Goal: Task Accomplishment & Management: Manage account settings

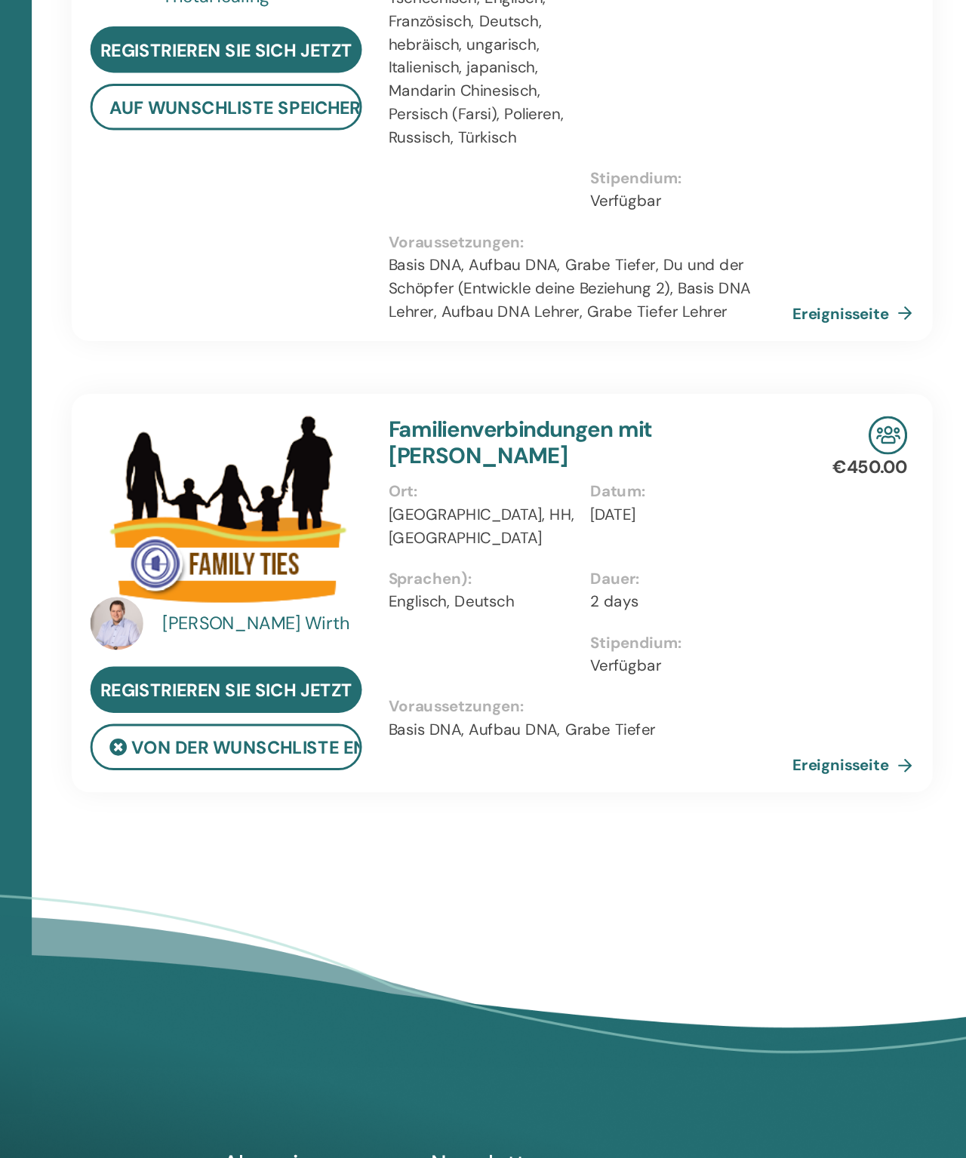
scroll to position [4048, 0]
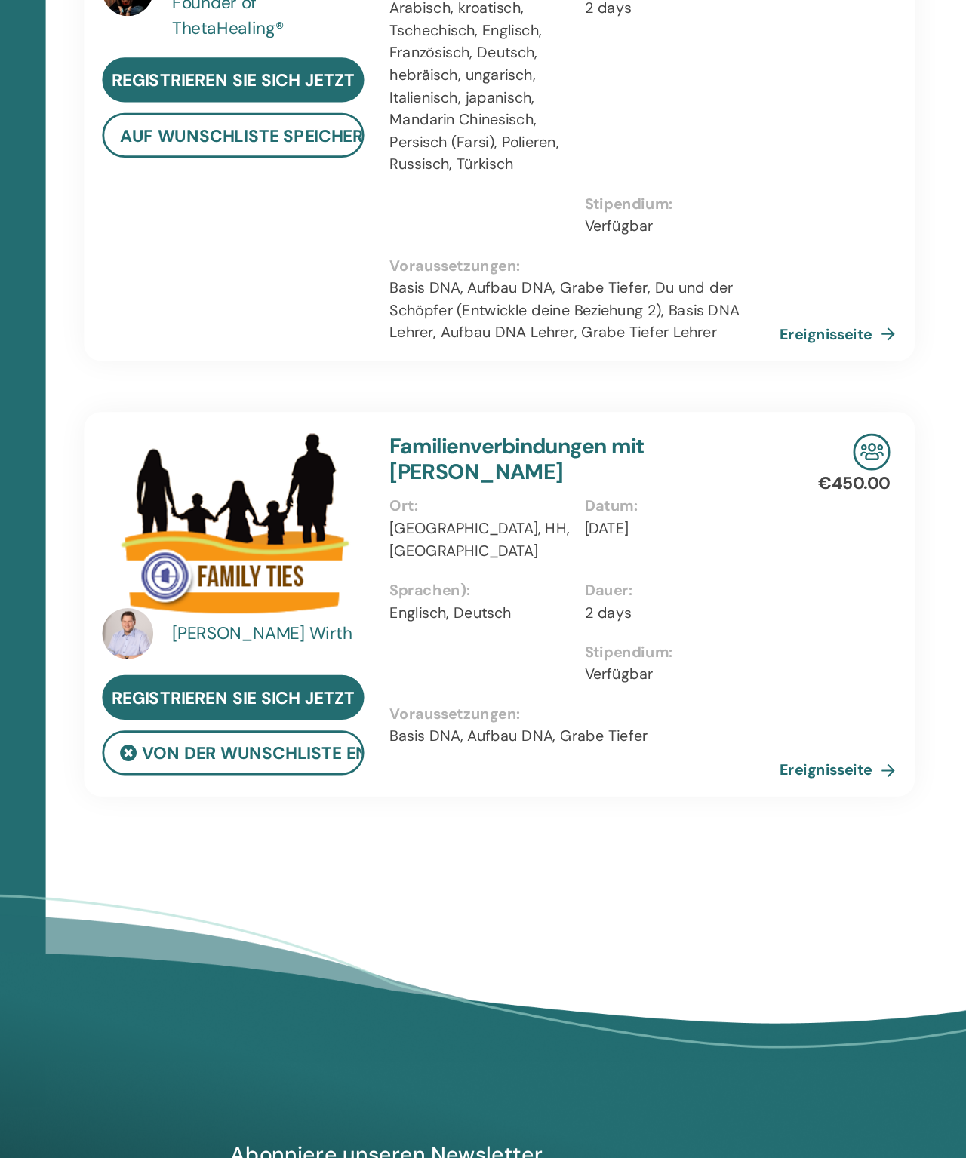
click at [761, 813] on link "Ereignisseite" at bounding box center [805, 824] width 88 height 23
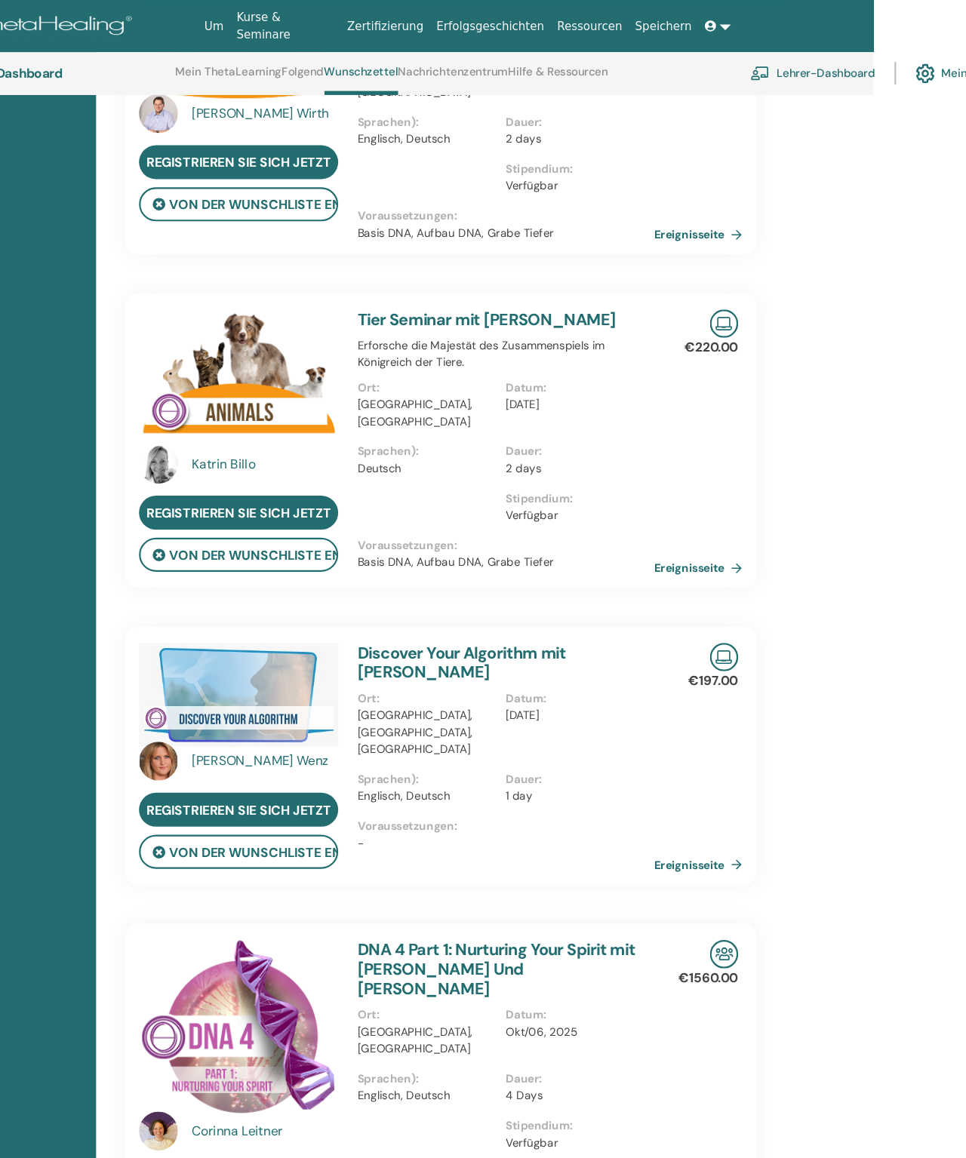
scroll to position [1431, 87]
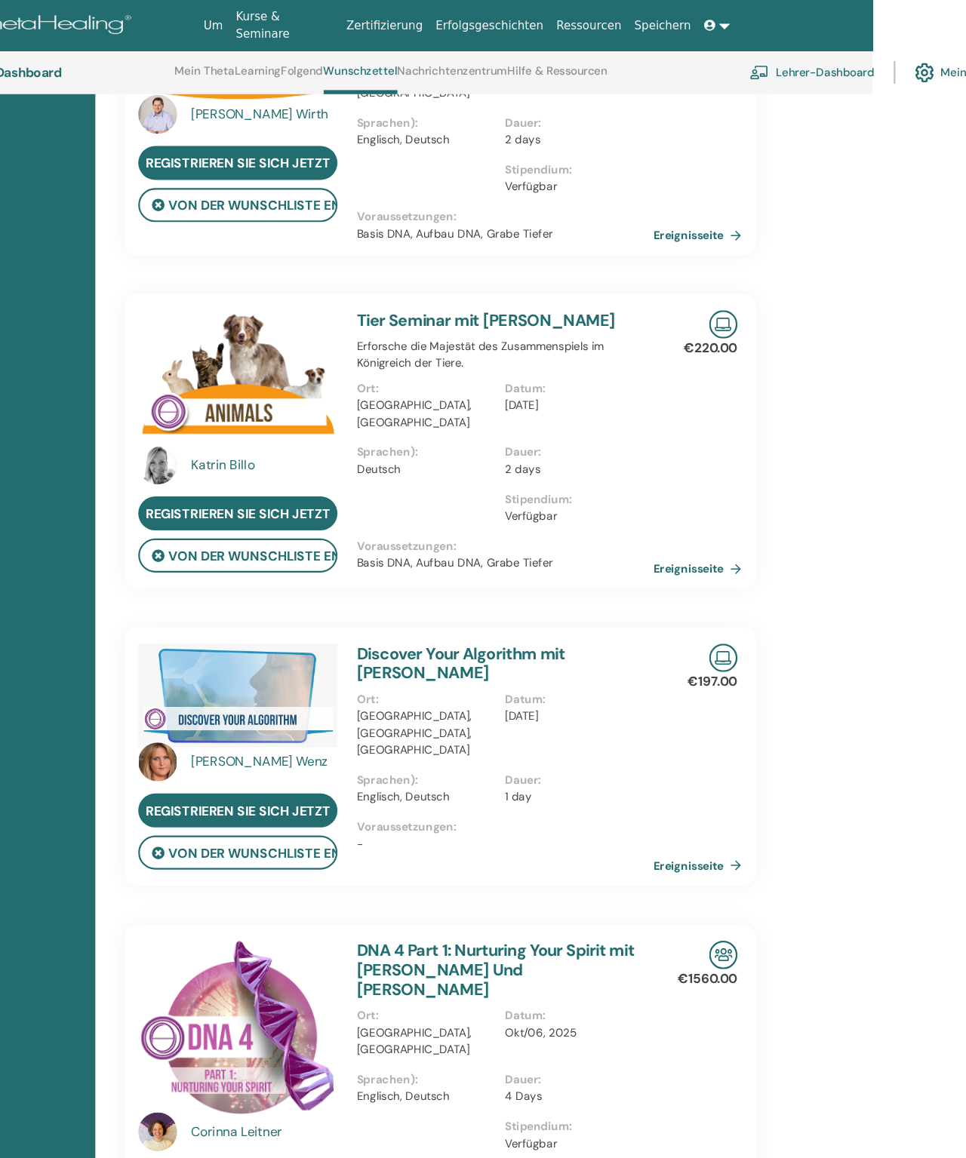
click at [675, 534] on link "Ereignisseite" at bounding box center [719, 530] width 88 height 23
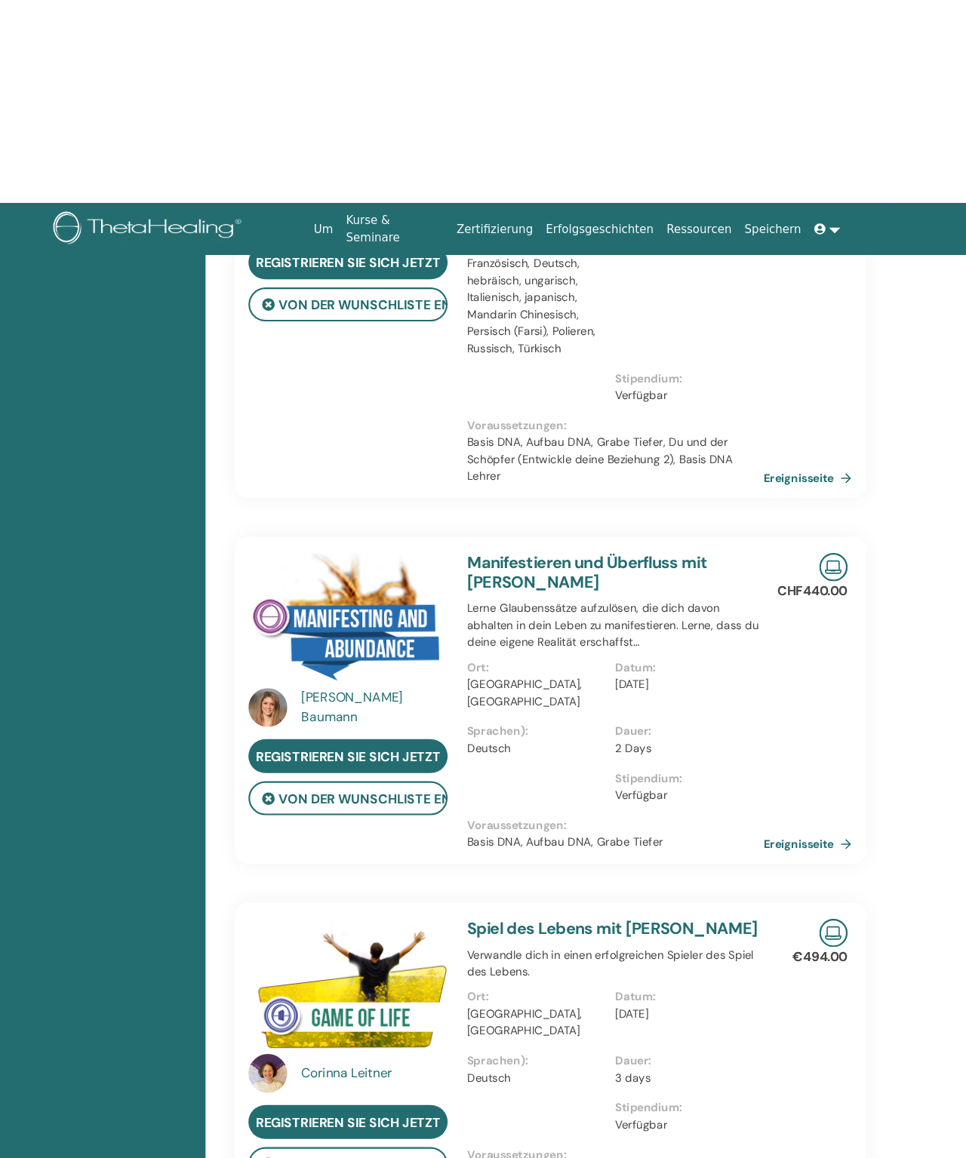
scroll to position [0, 0]
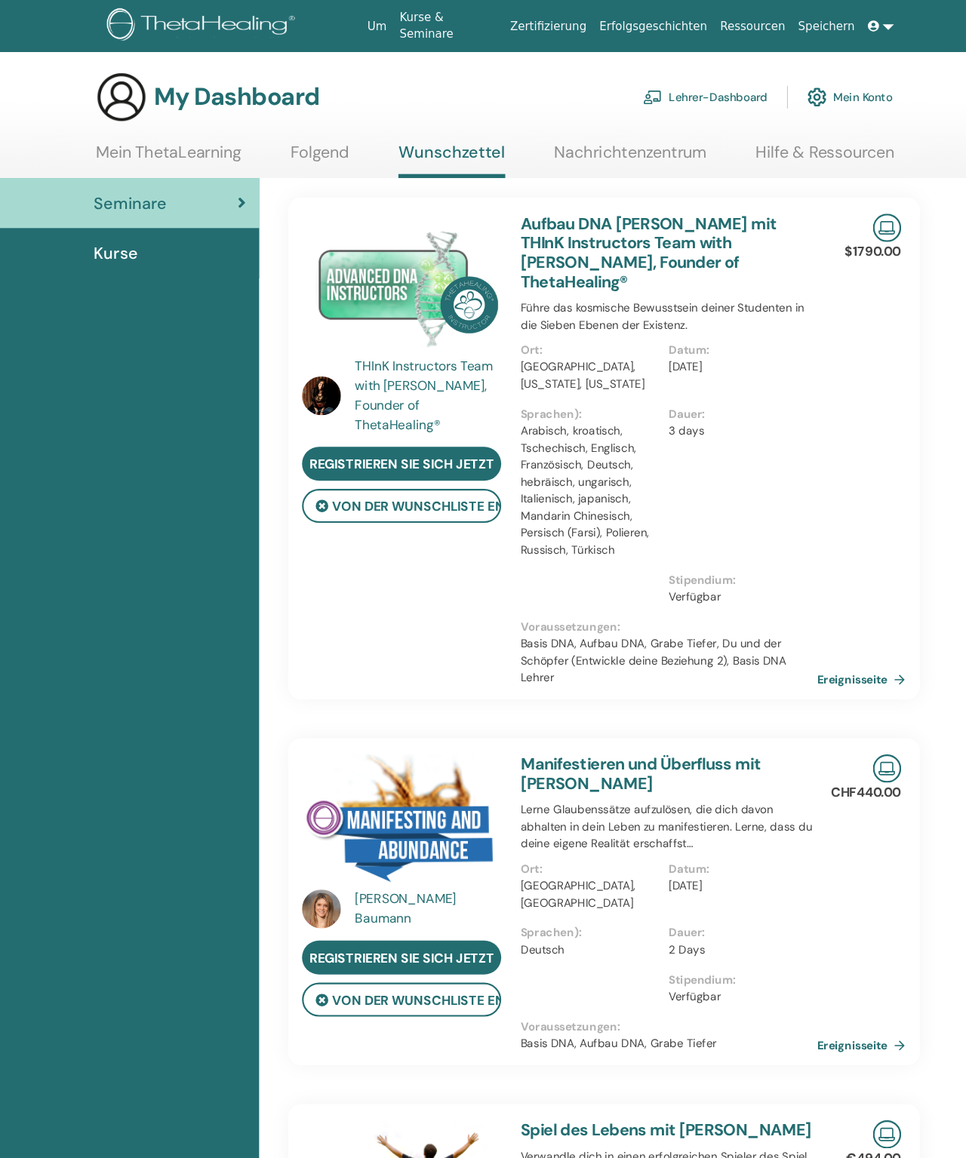
click at [143, 187] on span "Seminare" at bounding box center [122, 189] width 68 height 23
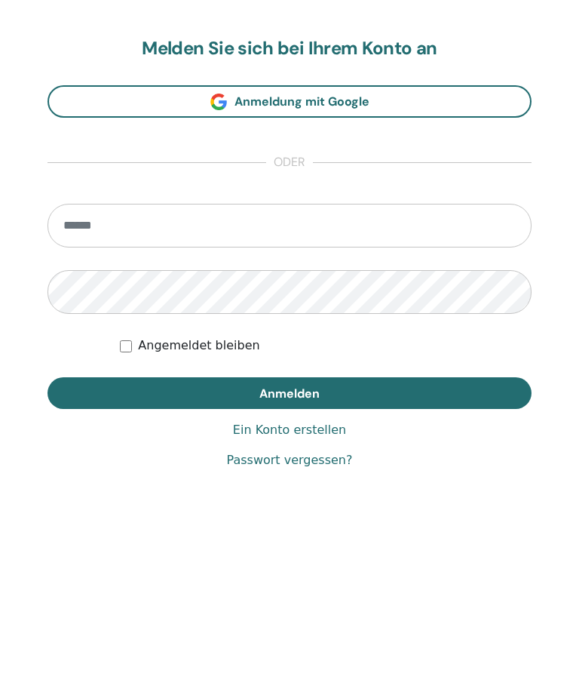
scroll to position [710, 0]
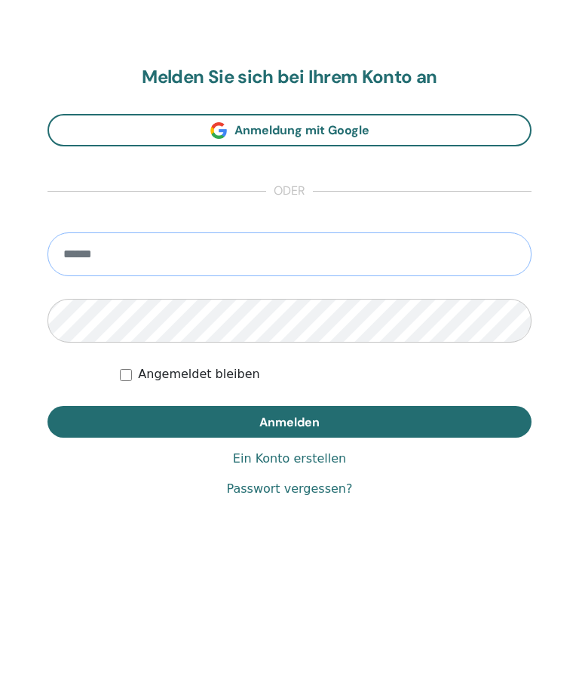
type input "**********"
click at [290, 500] on button "Anmelden" at bounding box center [290, 516] width 484 height 32
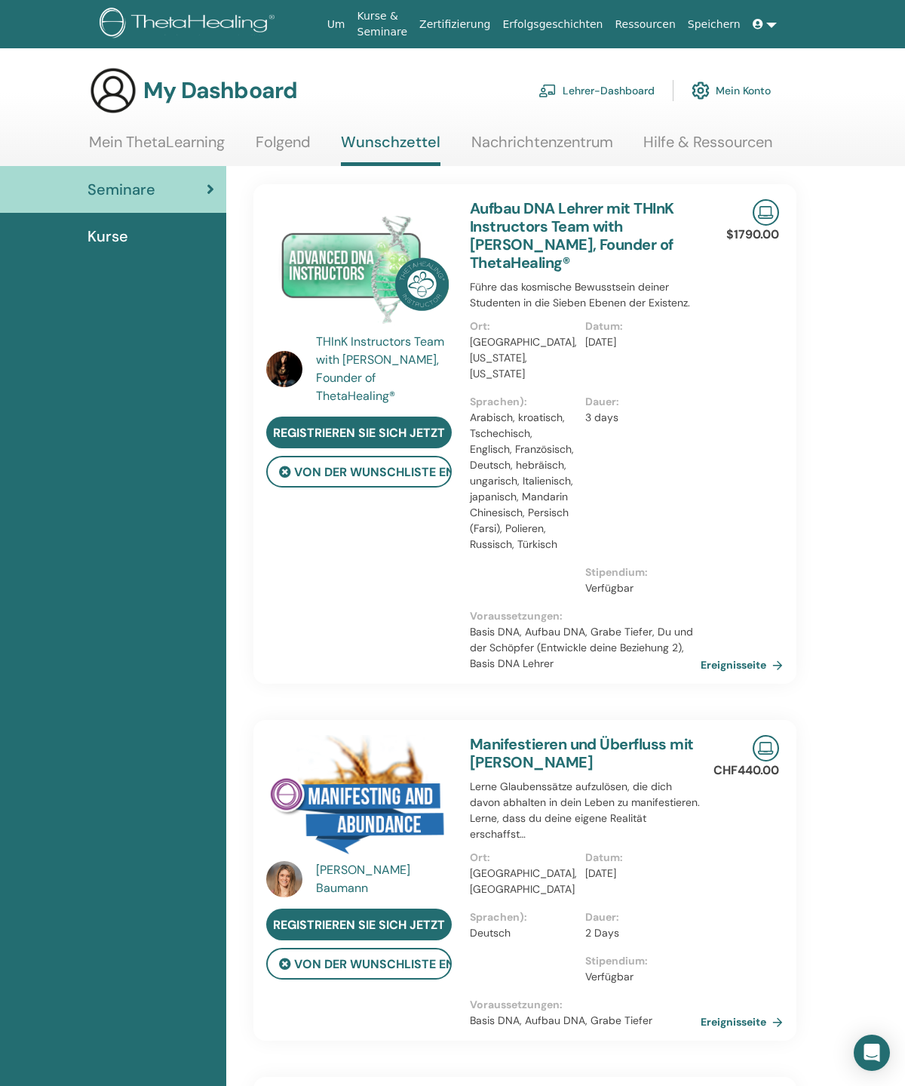
click at [115, 238] on span "Kurse" at bounding box center [108, 236] width 41 height 23
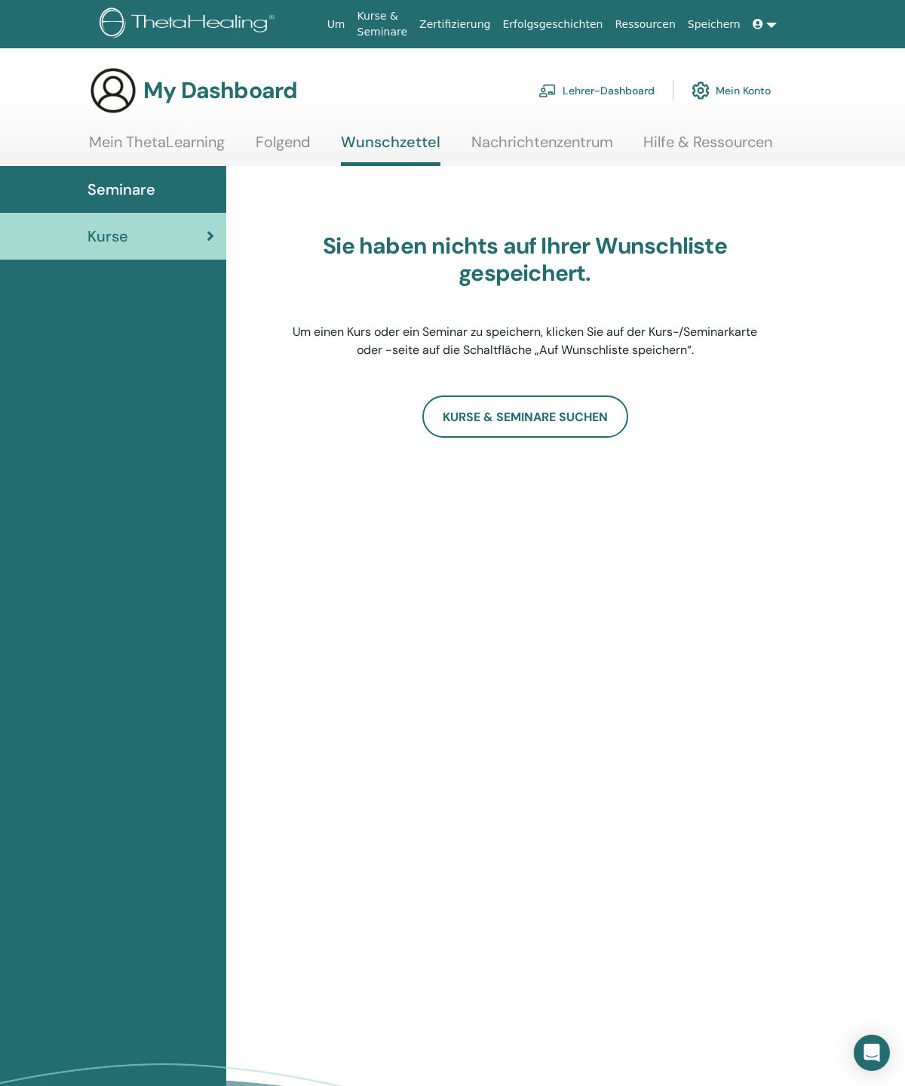
scroll to position [44, 0]
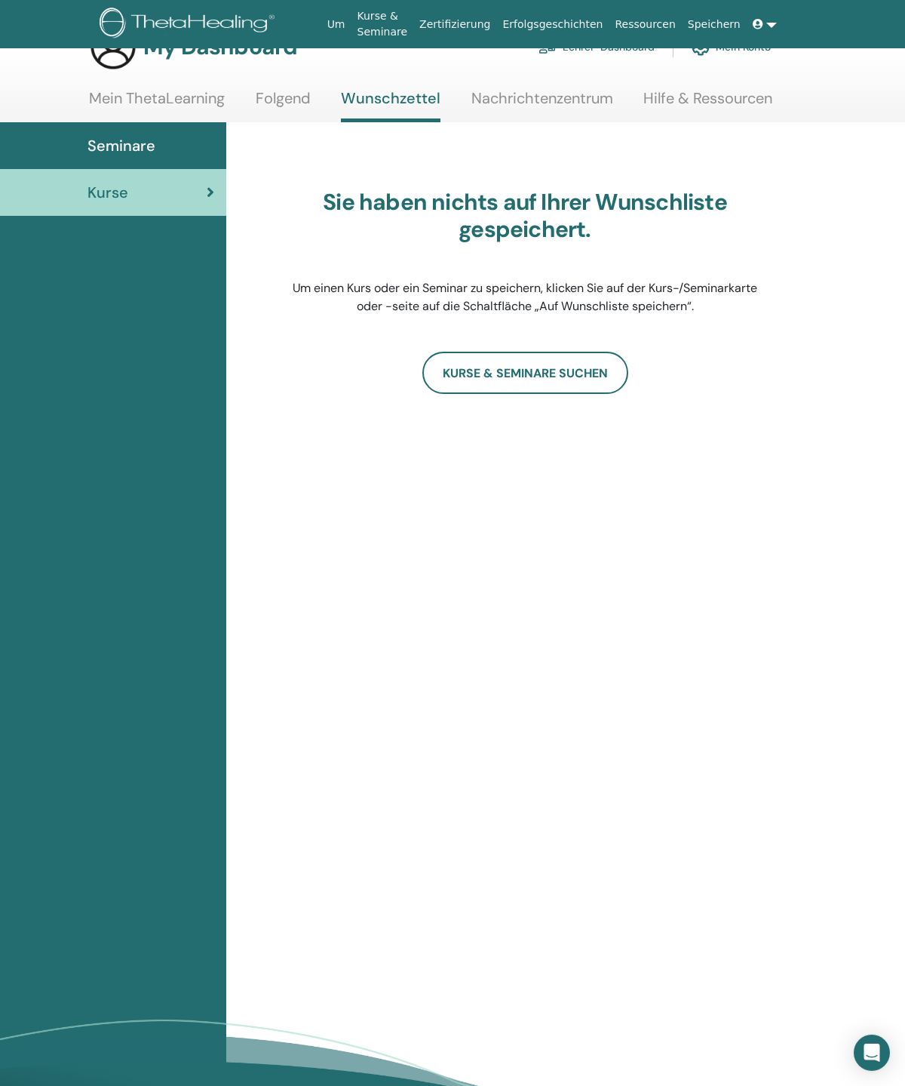
click at [177, 94] on link "Mein ThetaLearning" at bounding box center [157, 103] width 136 height 29
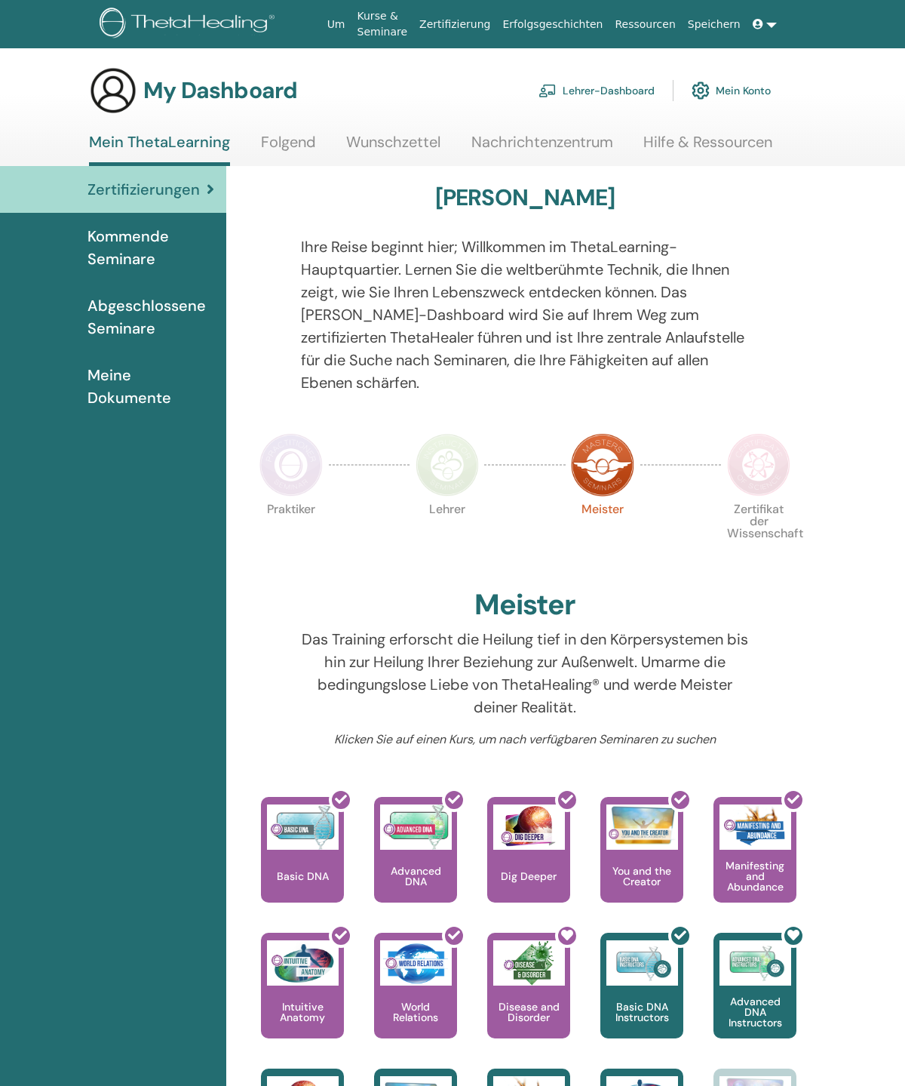
scroll to position [44, 0]
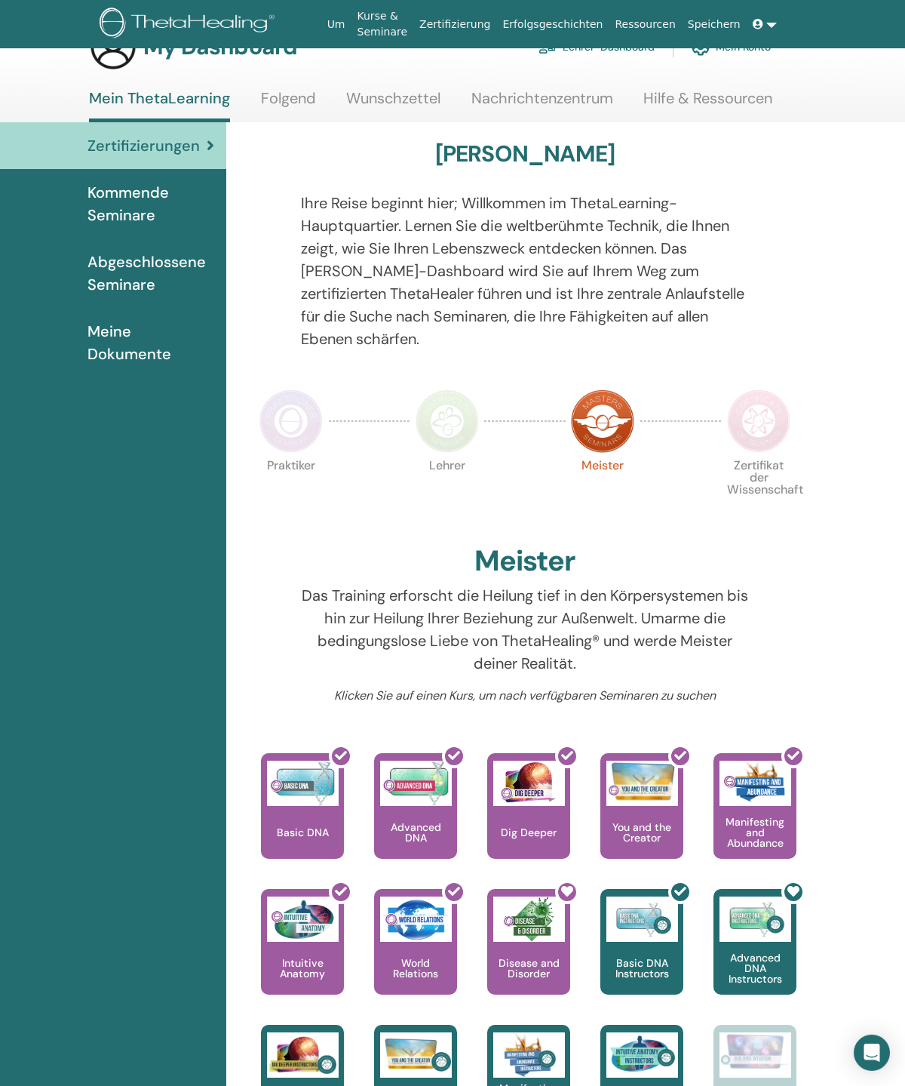
click at [155, 197] on span "Kommende Seminare" at bounding box center [151, 203] width 127 height 45
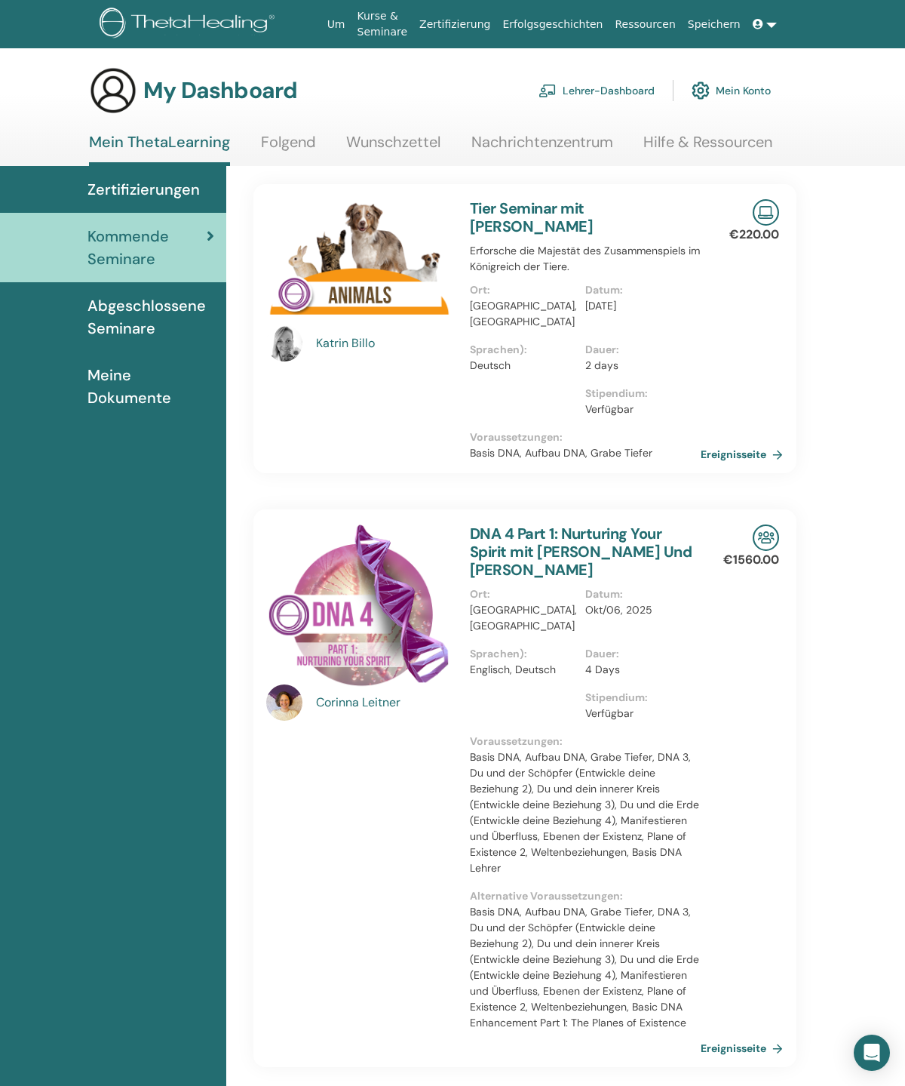
click at [742, 443] on link "Ereignisseite" at bounding box center [745, 454] width 88 height 23
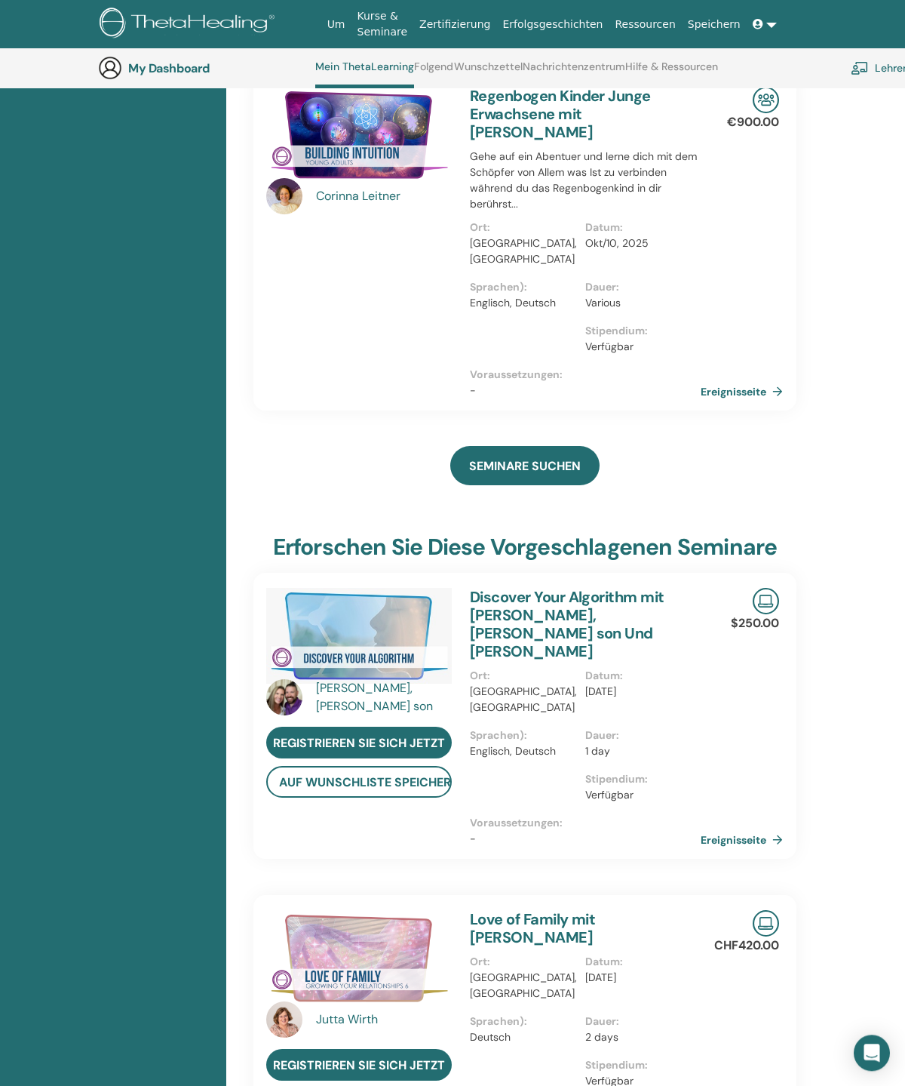
scroll to position [1075, 0]
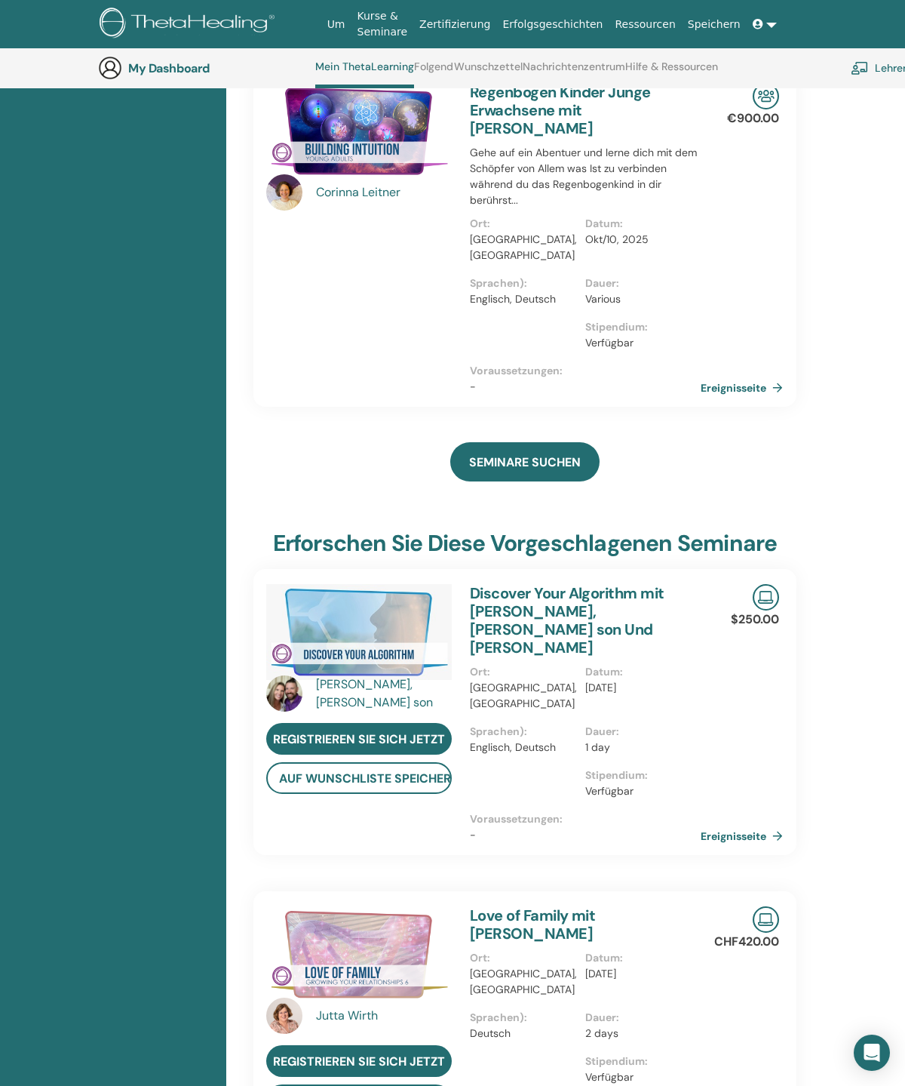
click at [754, 780] on div "$250.00 Ereignisseite" at bounding box center [761, 712] width 56 height 286
click at [401, 764] on button "auf Wunschliste speichern" at bounding box center [359, 778] width 186 height 32
click at [408, 1084] on button "auf Wunschliste speichern" at bounding box center [359, 1100] width 186 height 32
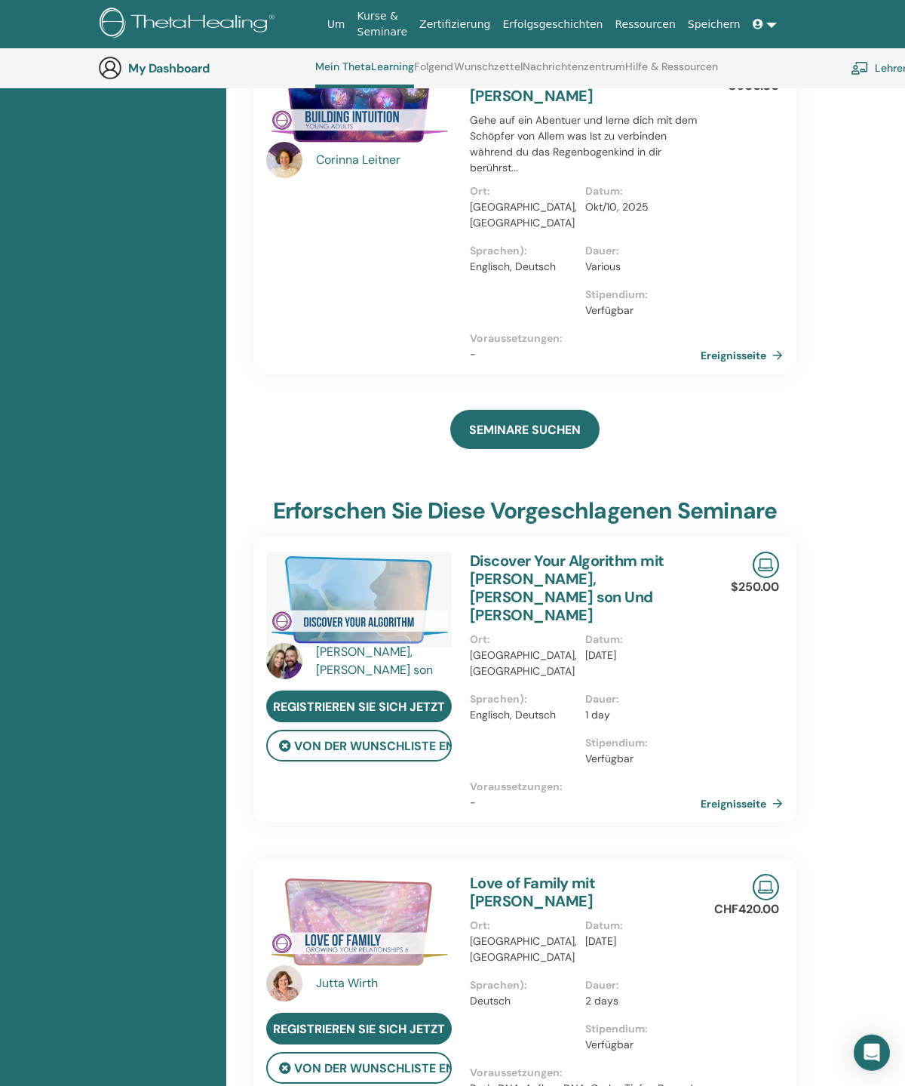
scroll to position [1108, 0]
click at [750, 792] on link "Ereignisseite" at bounding box center [745, 803] width 88 height 23
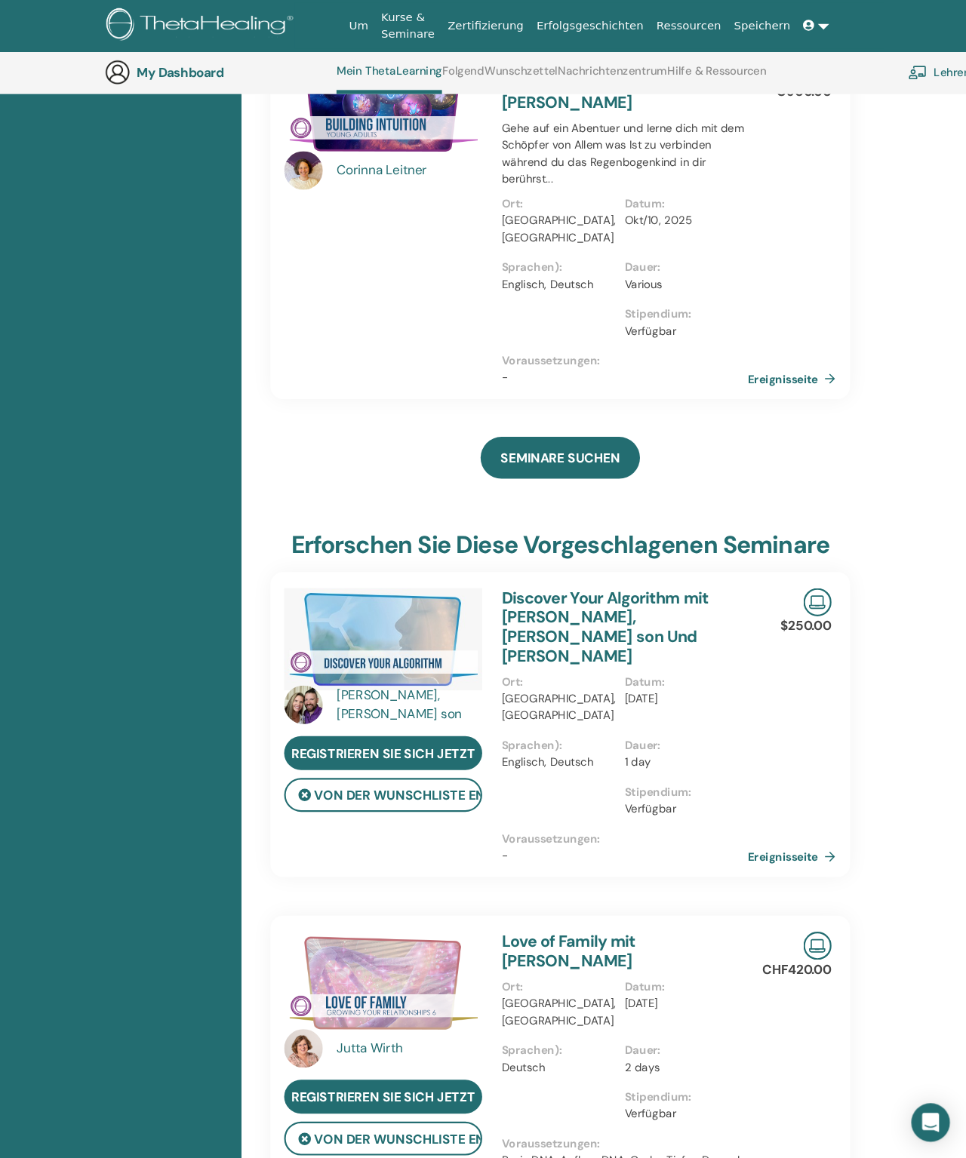
scroll to position [1591, 0]
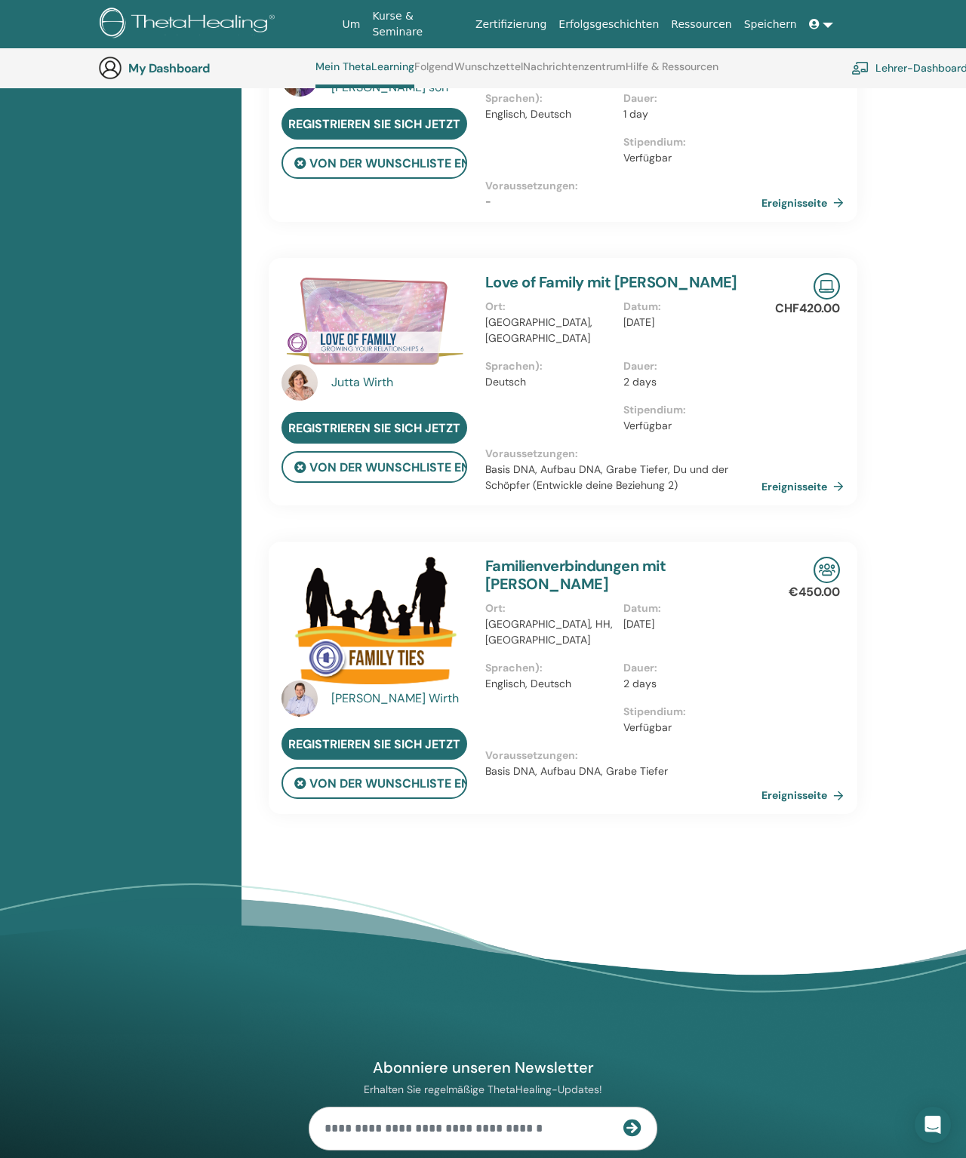
click at [805, 475] on link "Ereignisseite" at bounding box center [805, 486] width 88 height 23
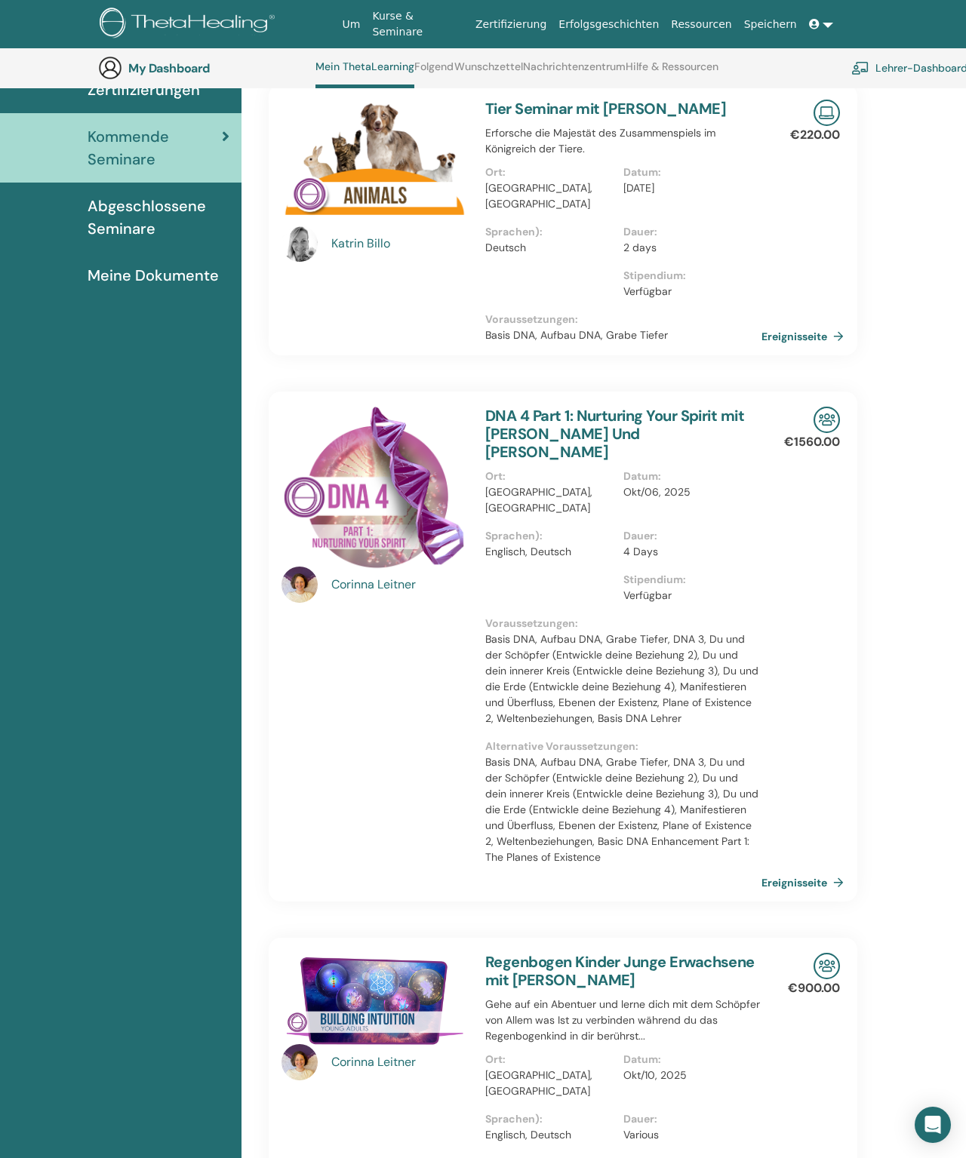
scroll to position [0, 0]
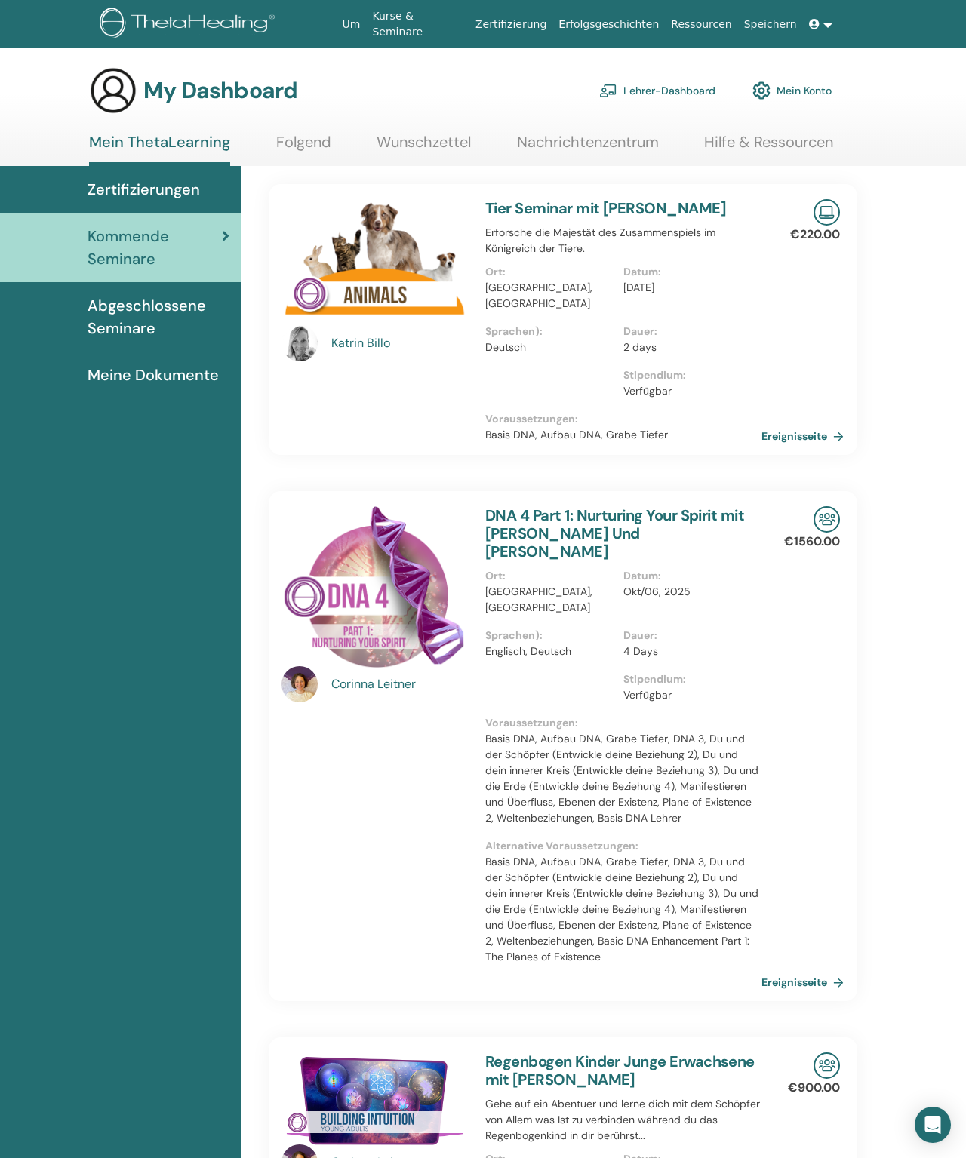
click at [298, 128] on section "My Dashboard Lehrer-Dashboard Mein Konto Mein ThetaLearning Folgend Wunschzette…" at bounding box center [483, 116] width 966 height 100
click at [156, 327] on span "Abgeschlossene Seminare" at bounding box center [159, 316] width 142 height 45
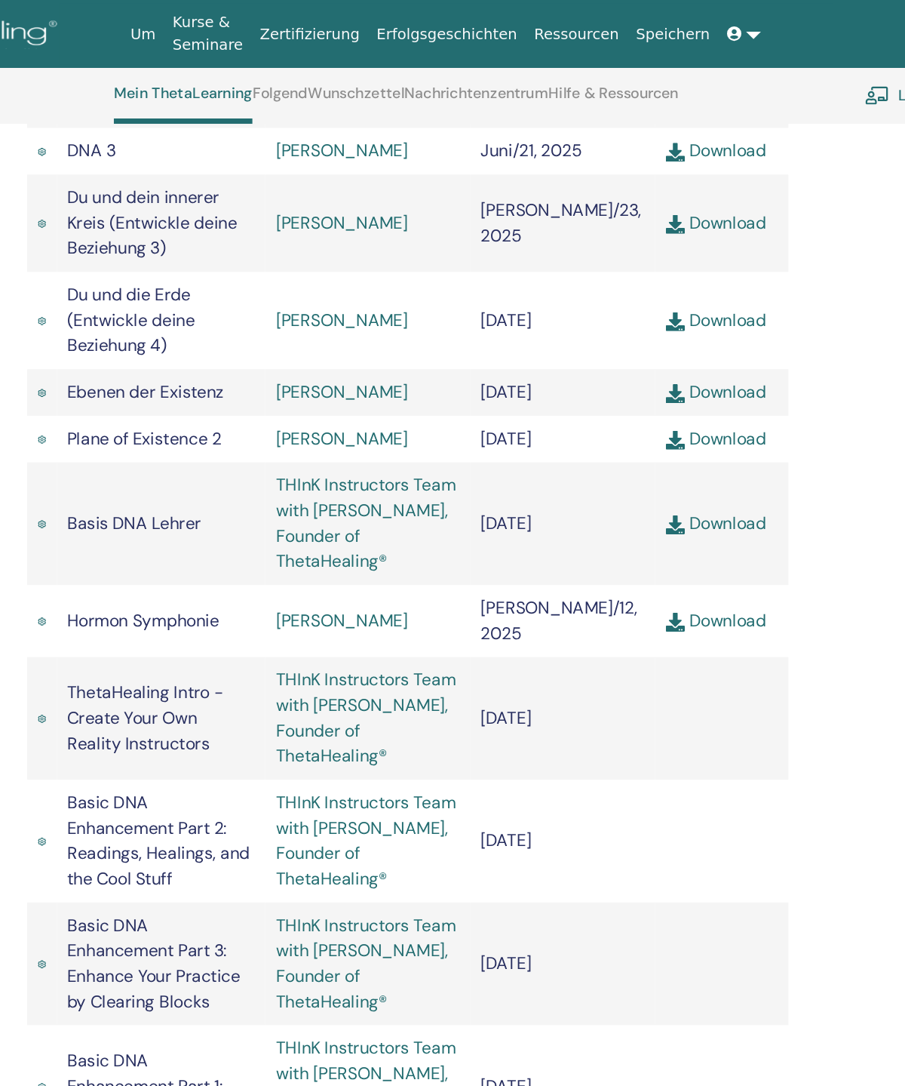
scroll to position [1127, 0]
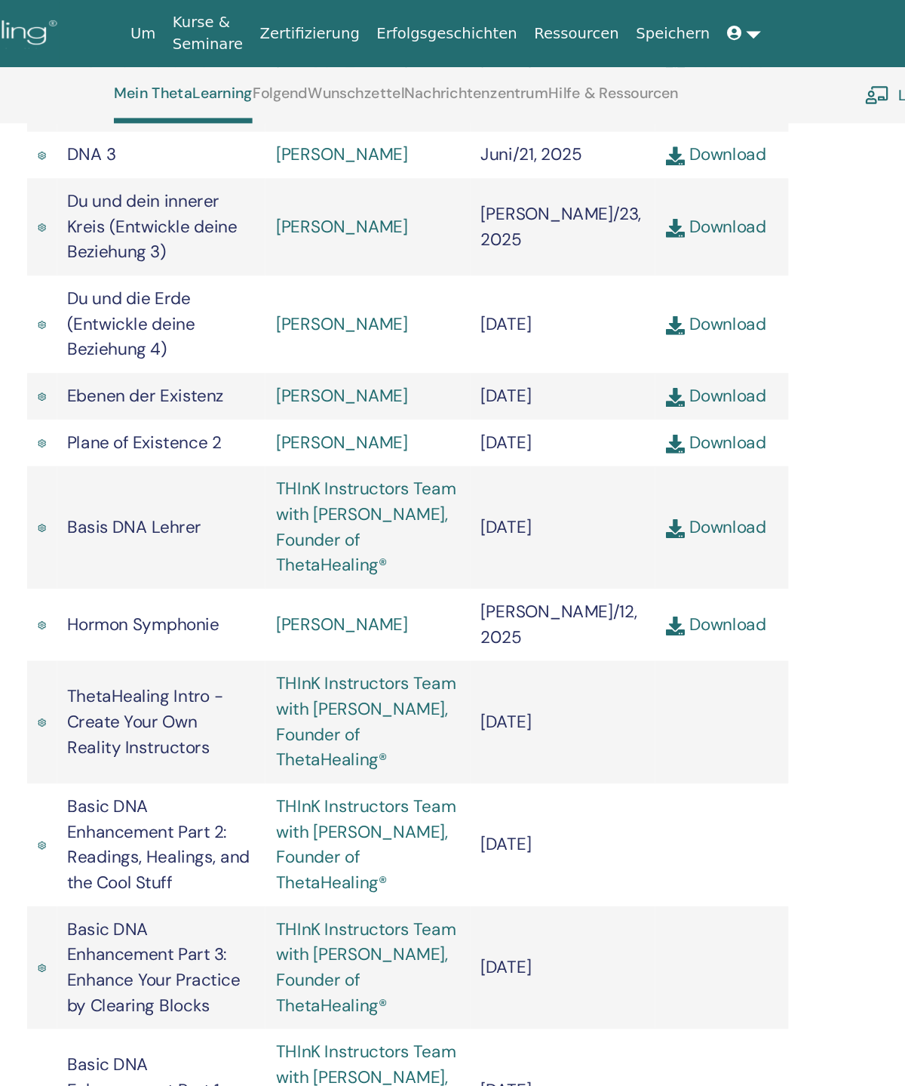
click at [414, 65] on link "Folgend" at bounding box center [433, 72] width 39 height 24
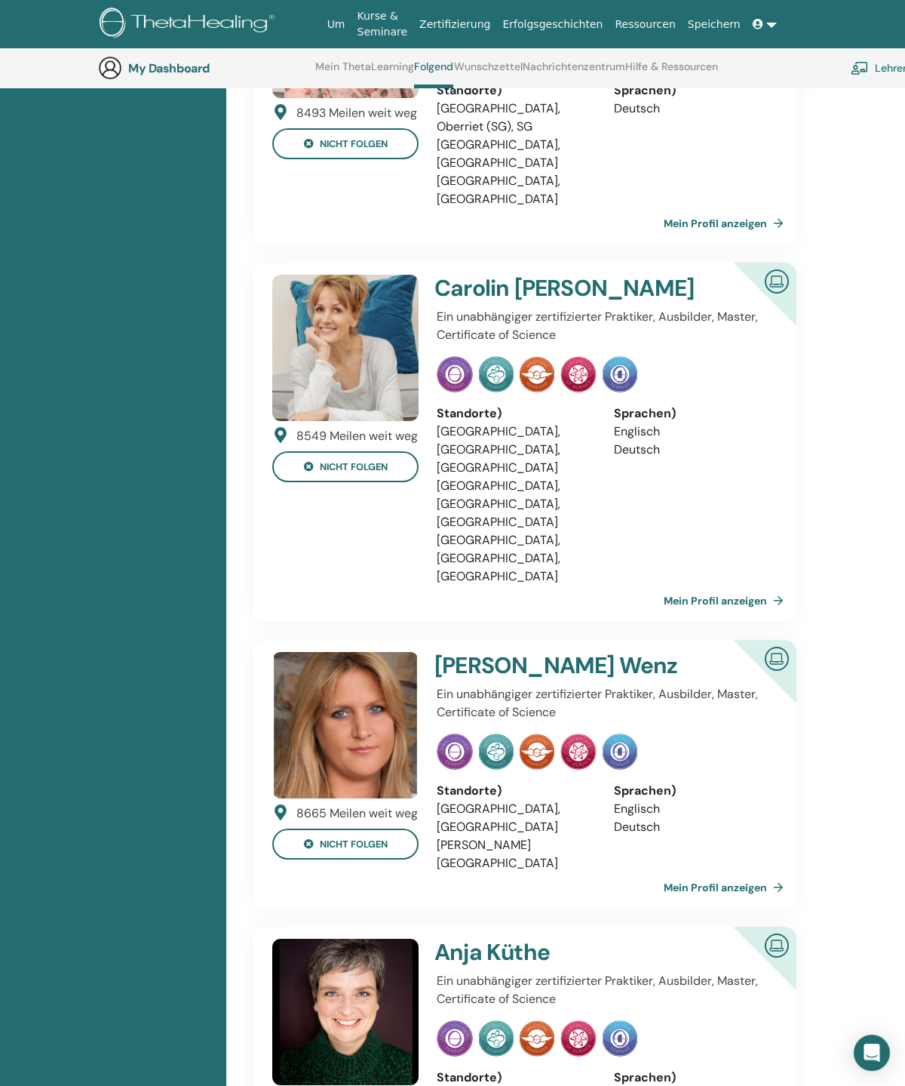
scroll to position [275, 0]
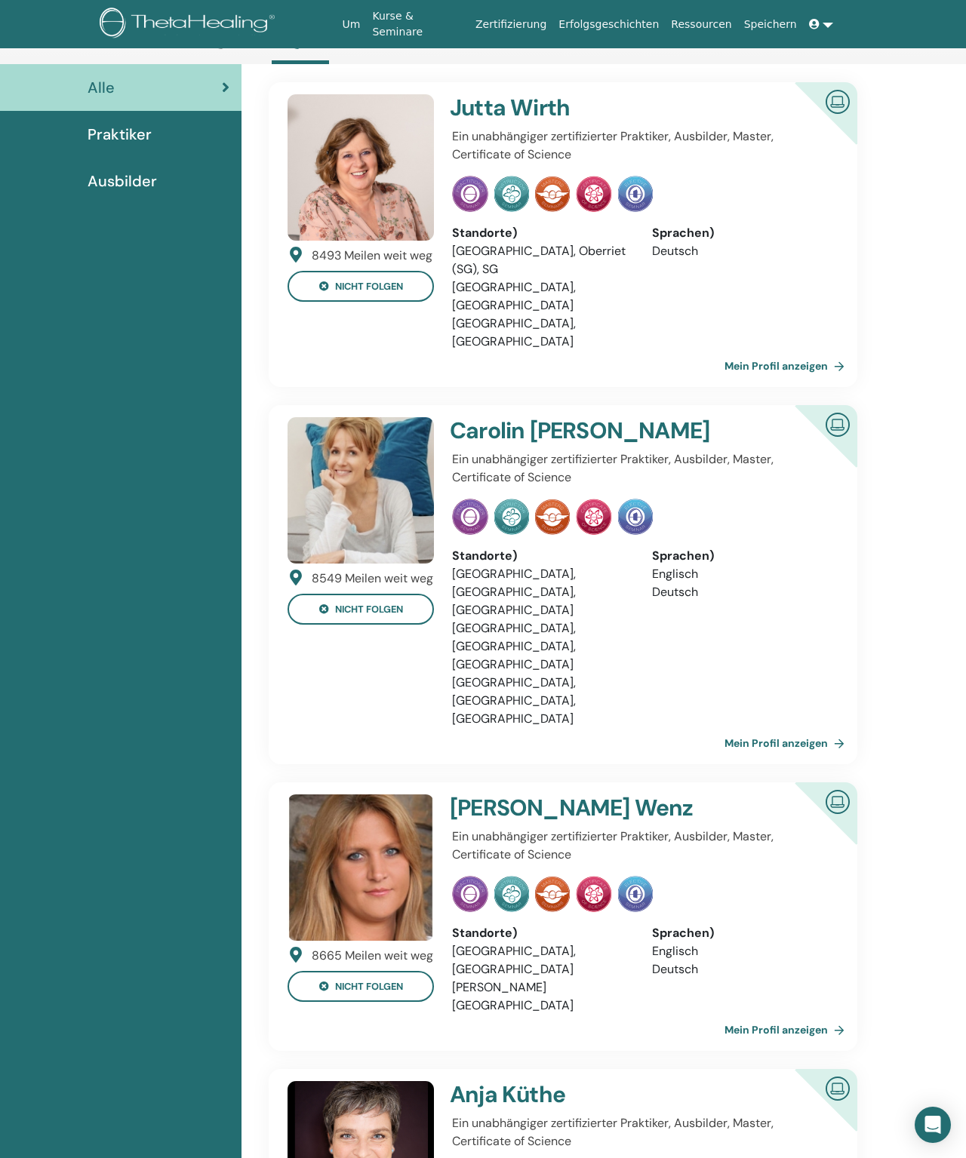
scroll to position [0, 0]
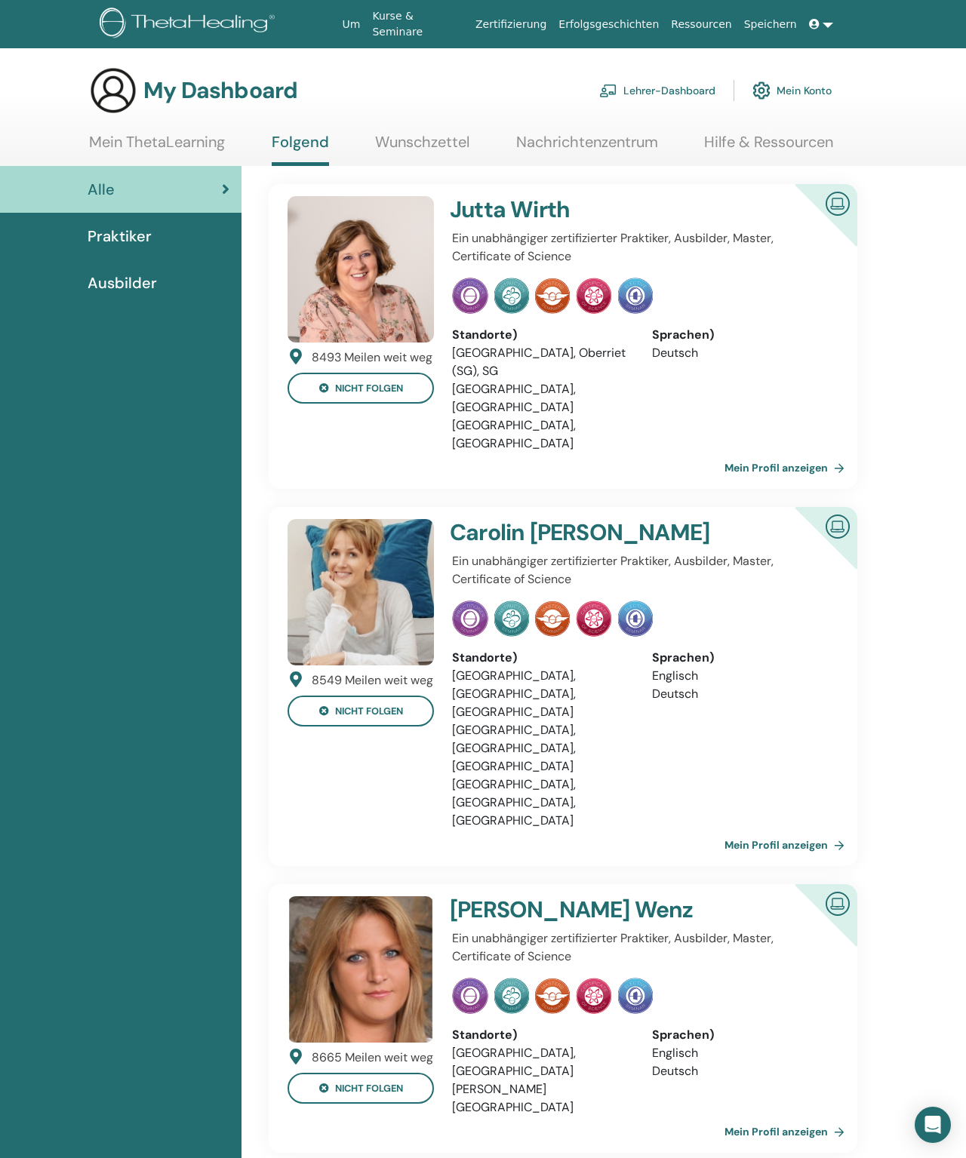
click at [166, 138] on link "Mein ThetaLearning" at bounding box center [157, 147] width 136 height 29
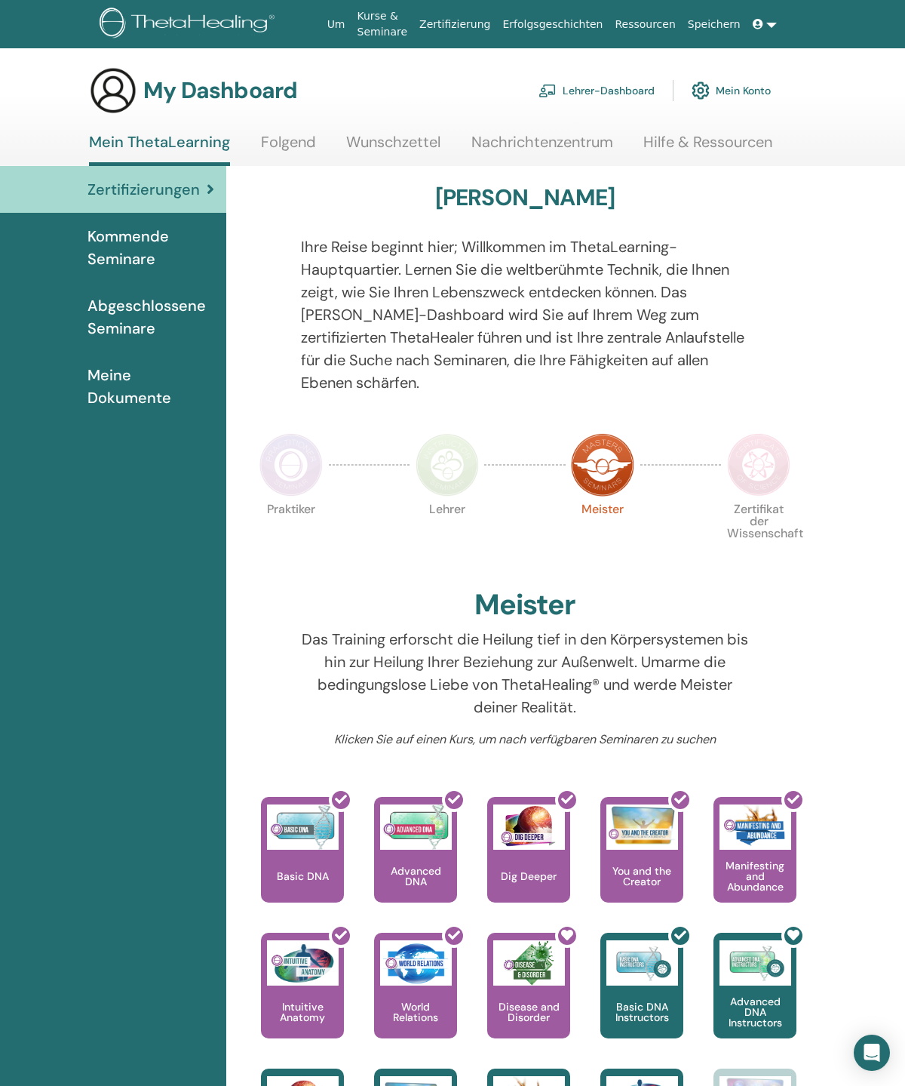
click at [387, 20] on link "Kurse & Seminare" at bounding box center [383, 24] width 63 height 44
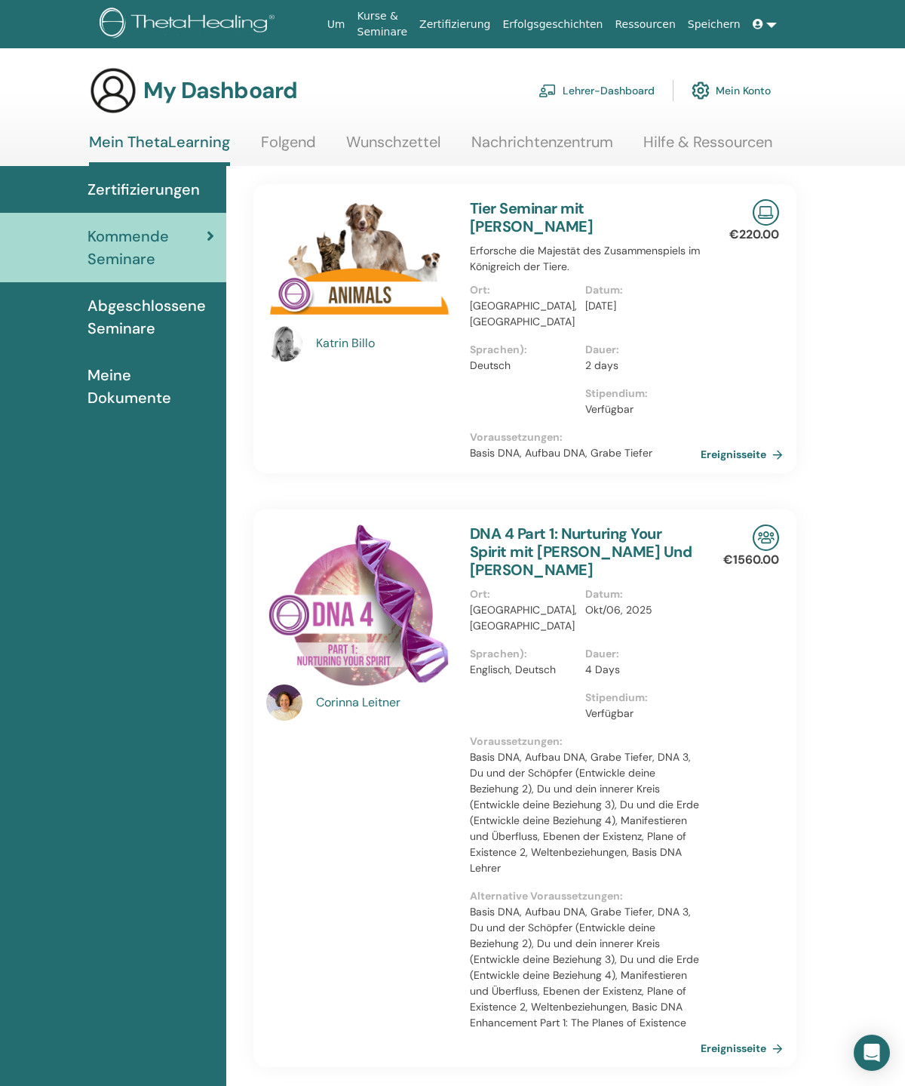
click at [398, 136] on link "Wunschzettel" at bounding box center [393, 147] width 94 height 29
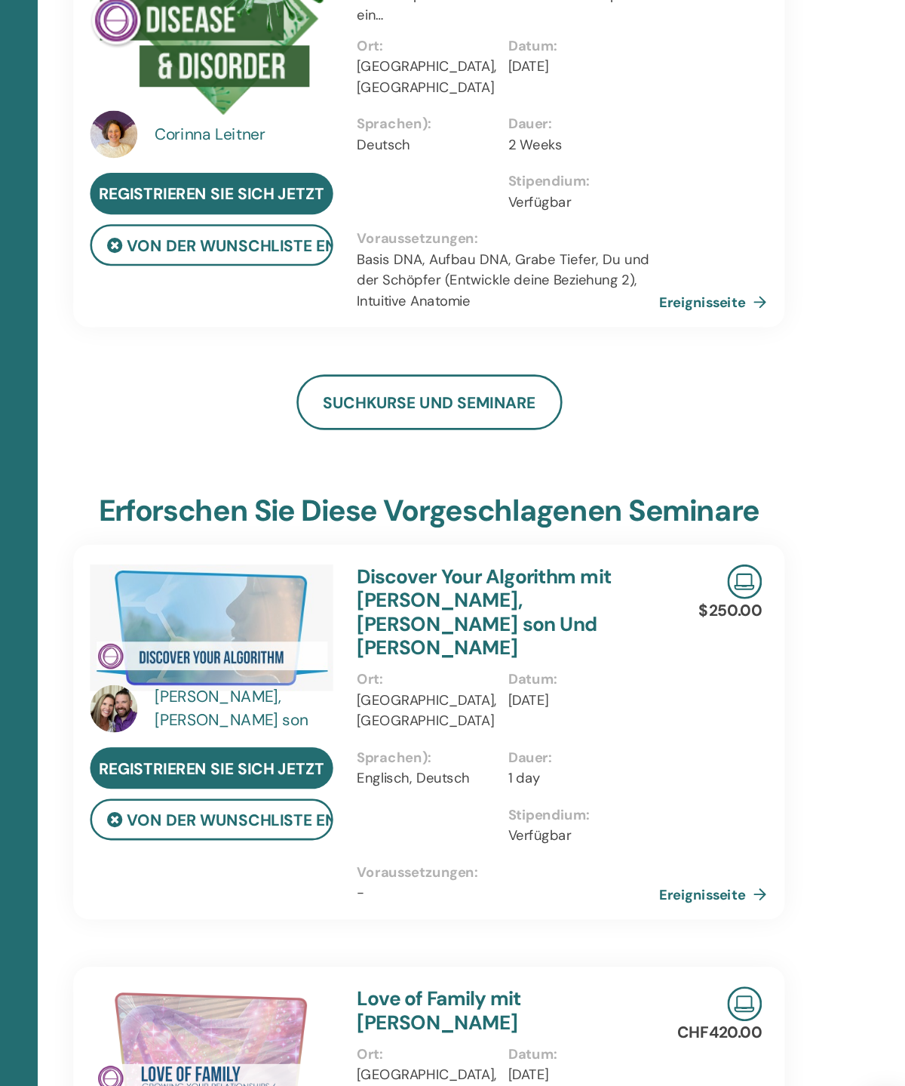
scroll to position [4236, 2]
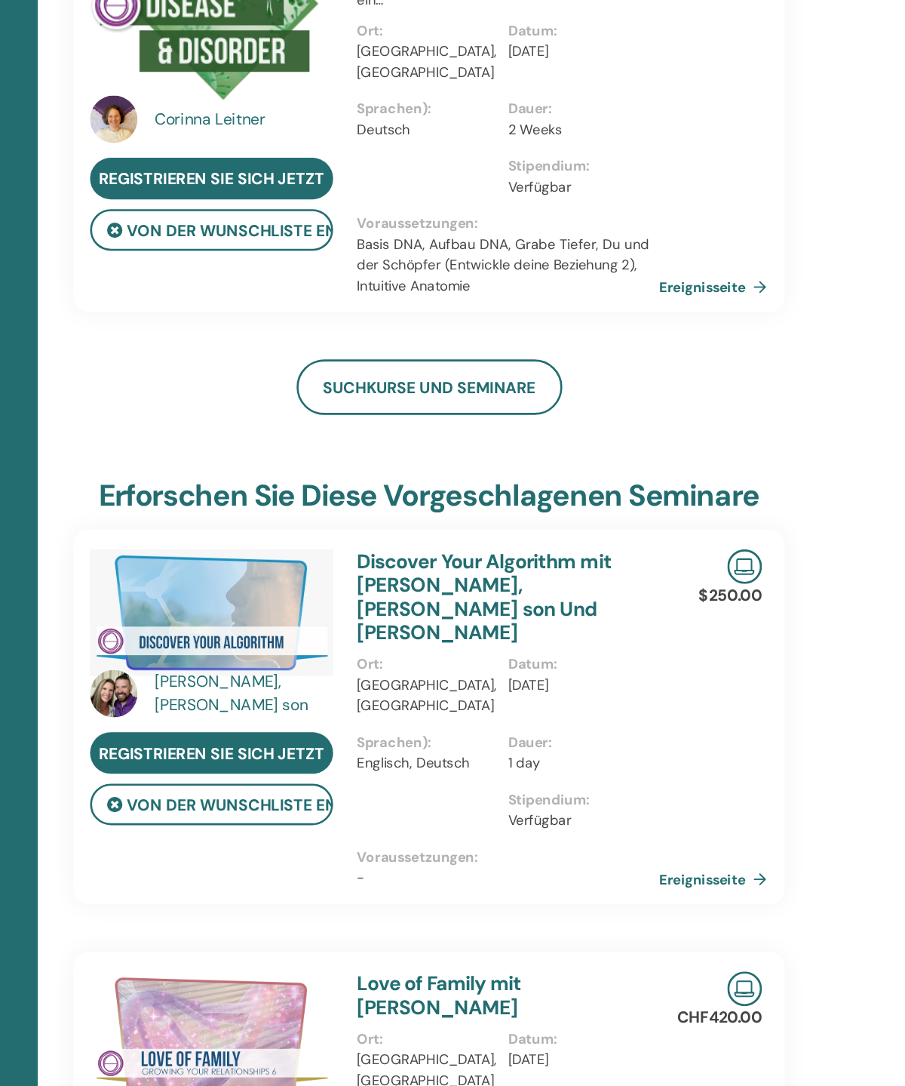
click at [264, 773] on button "von der Wunschliste entfernen" at bounding box center [357, 789] width 186 height 32
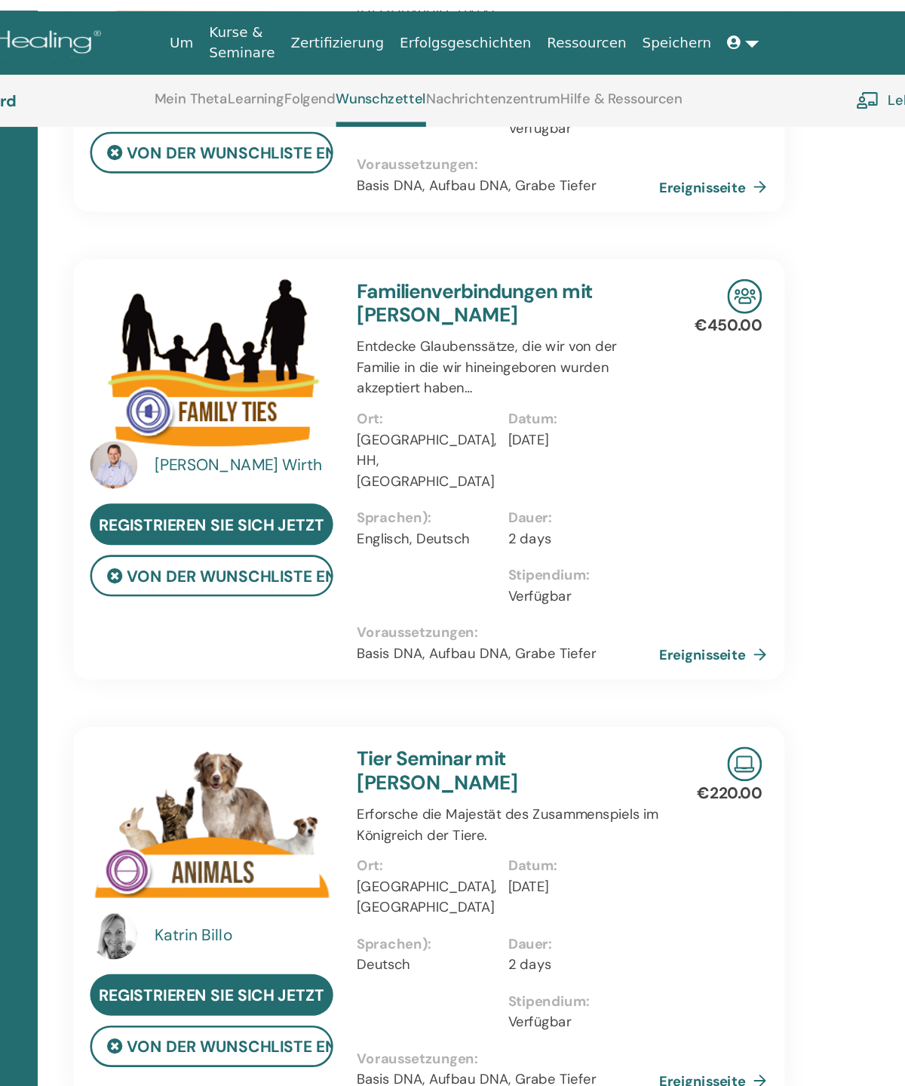
scroll to position [1584, 2]
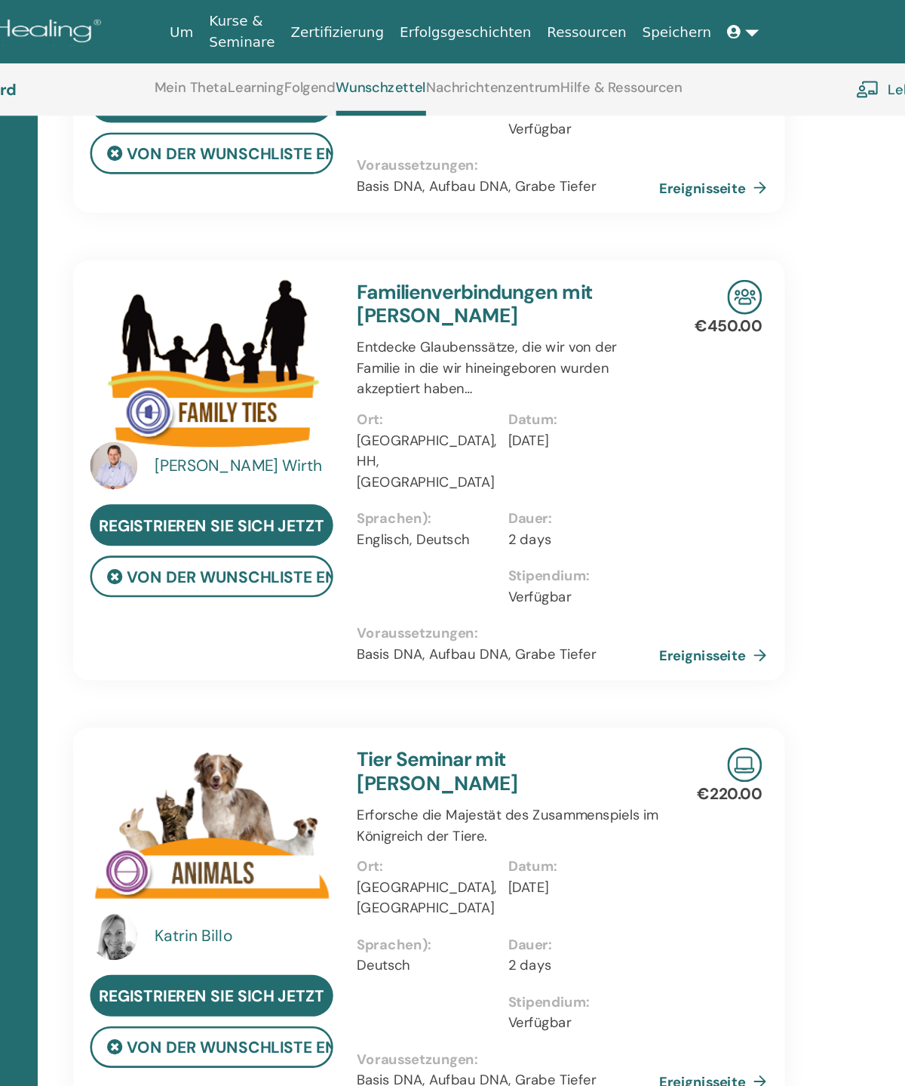
click at [264, 432] on button "von der Wunschliste entfernen" at bounding box center [357, 440] width 186 height 32
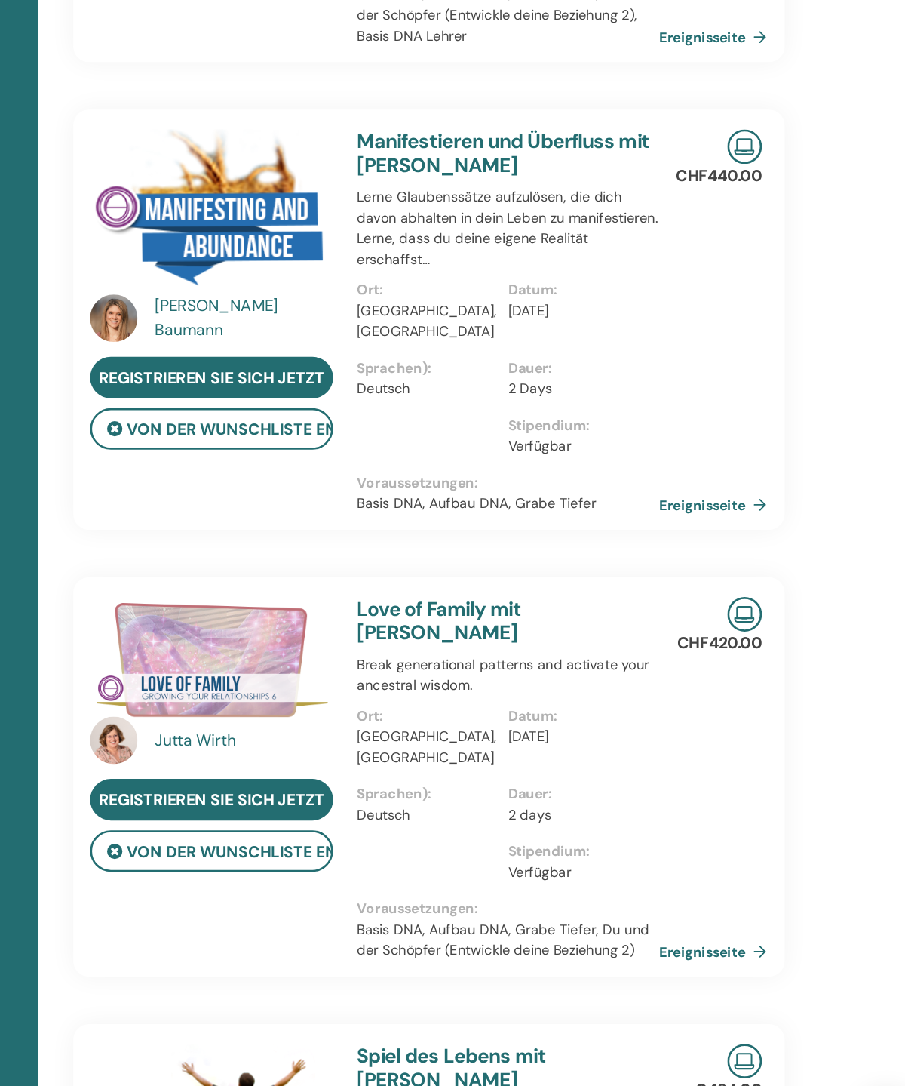
scroll to position [487, 2]
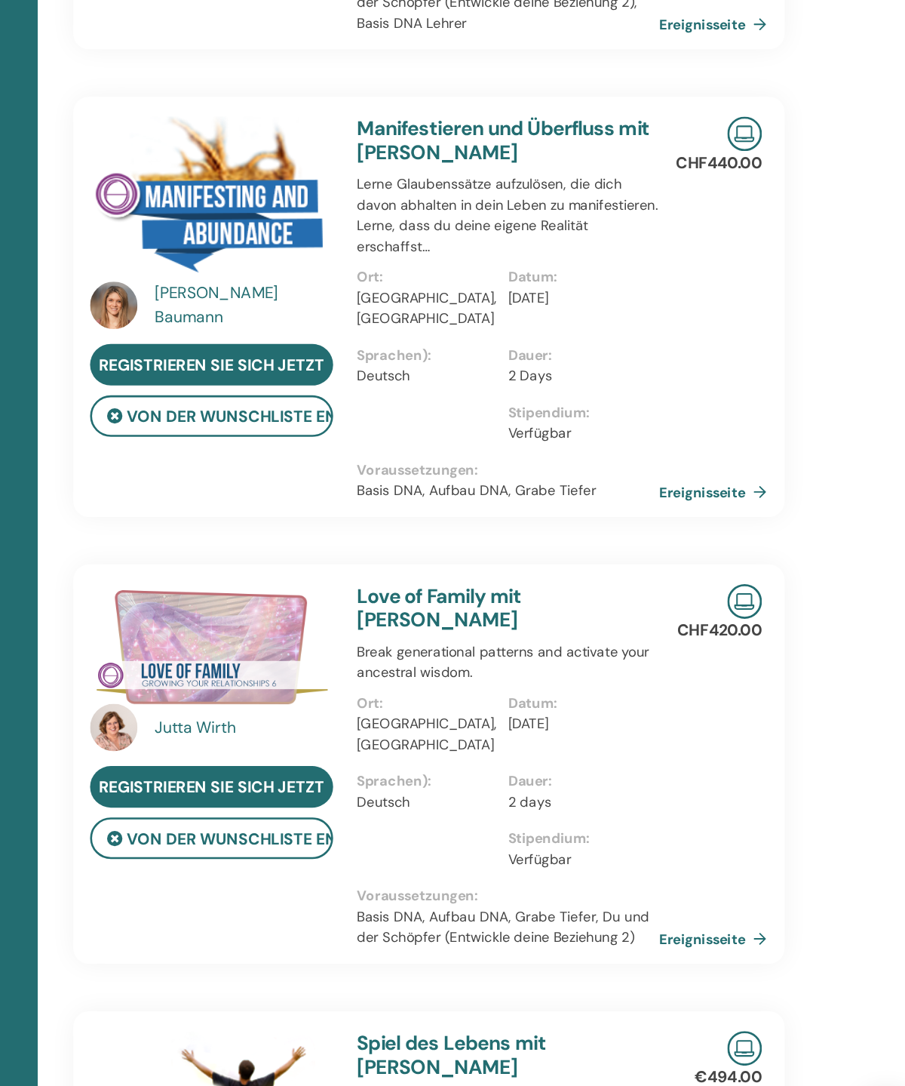
click at [699, 905] on link "Ereignisseite" at bounding box center [743, 916] width 88 height 23
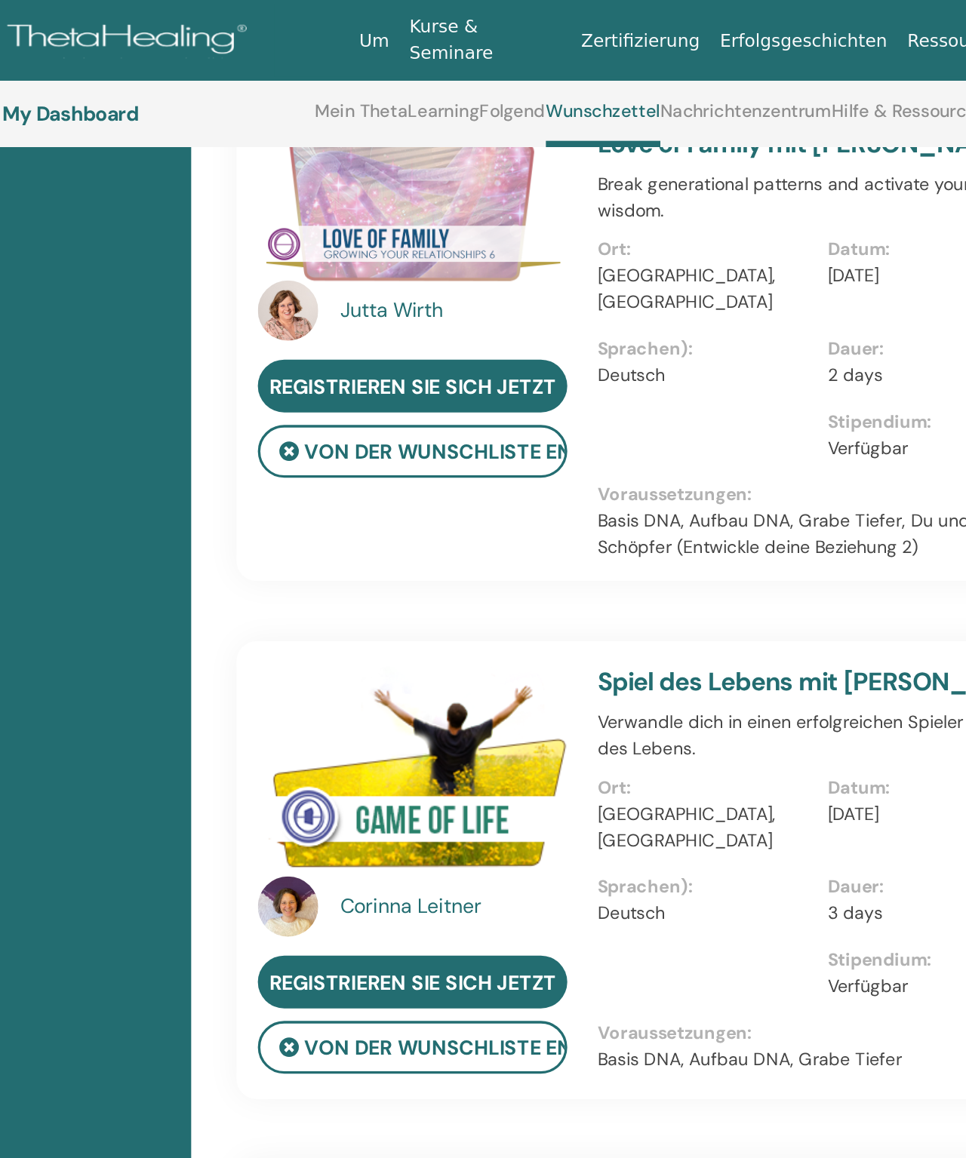
scroll to position [544, 2]
